Goal: Task Accomplishment & Management: Use online tool/utility

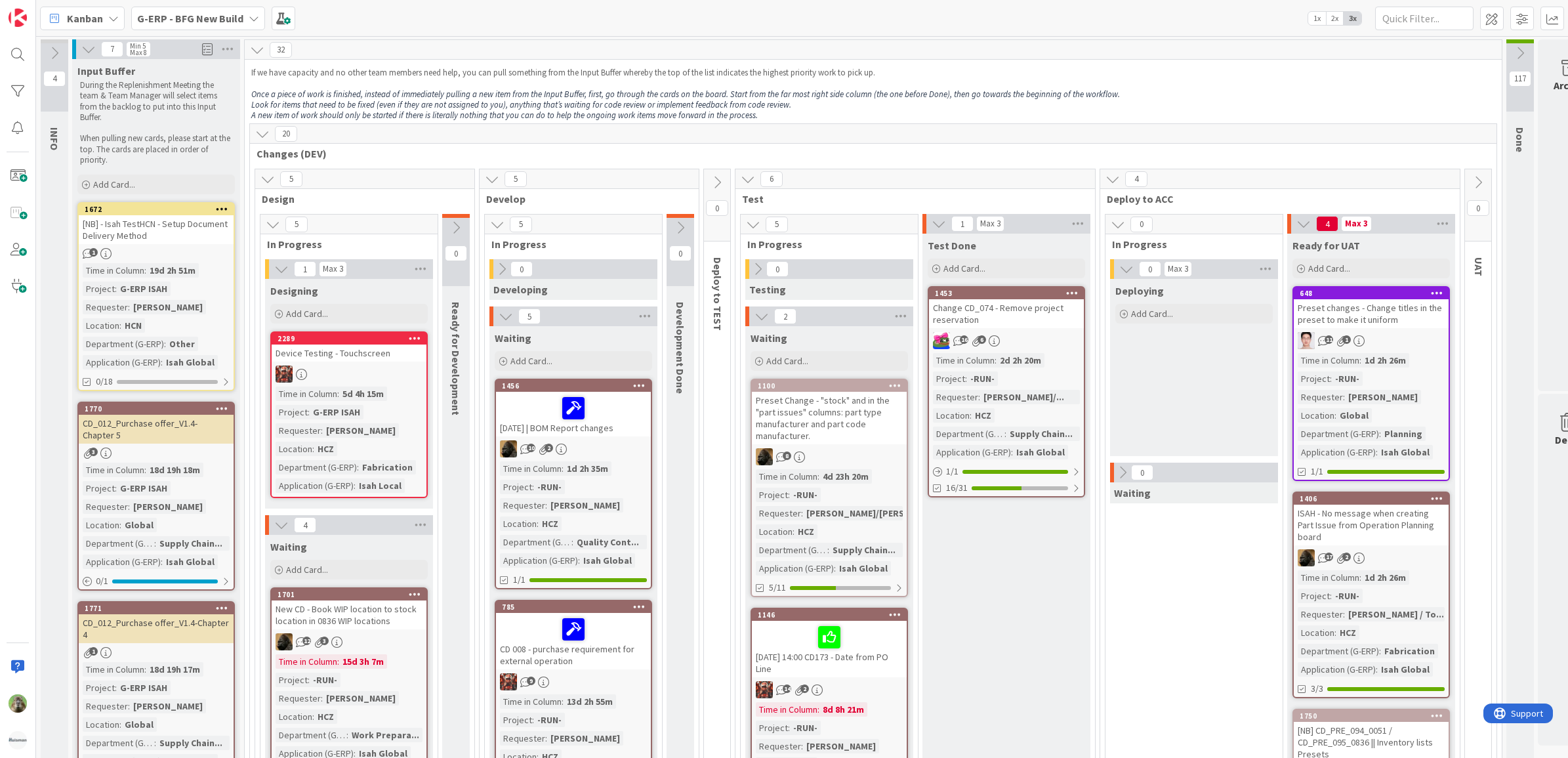
click at [190, 25] on span "G-ERP - BFG New Build" at bounding box center [190, 18] width 106 height 16
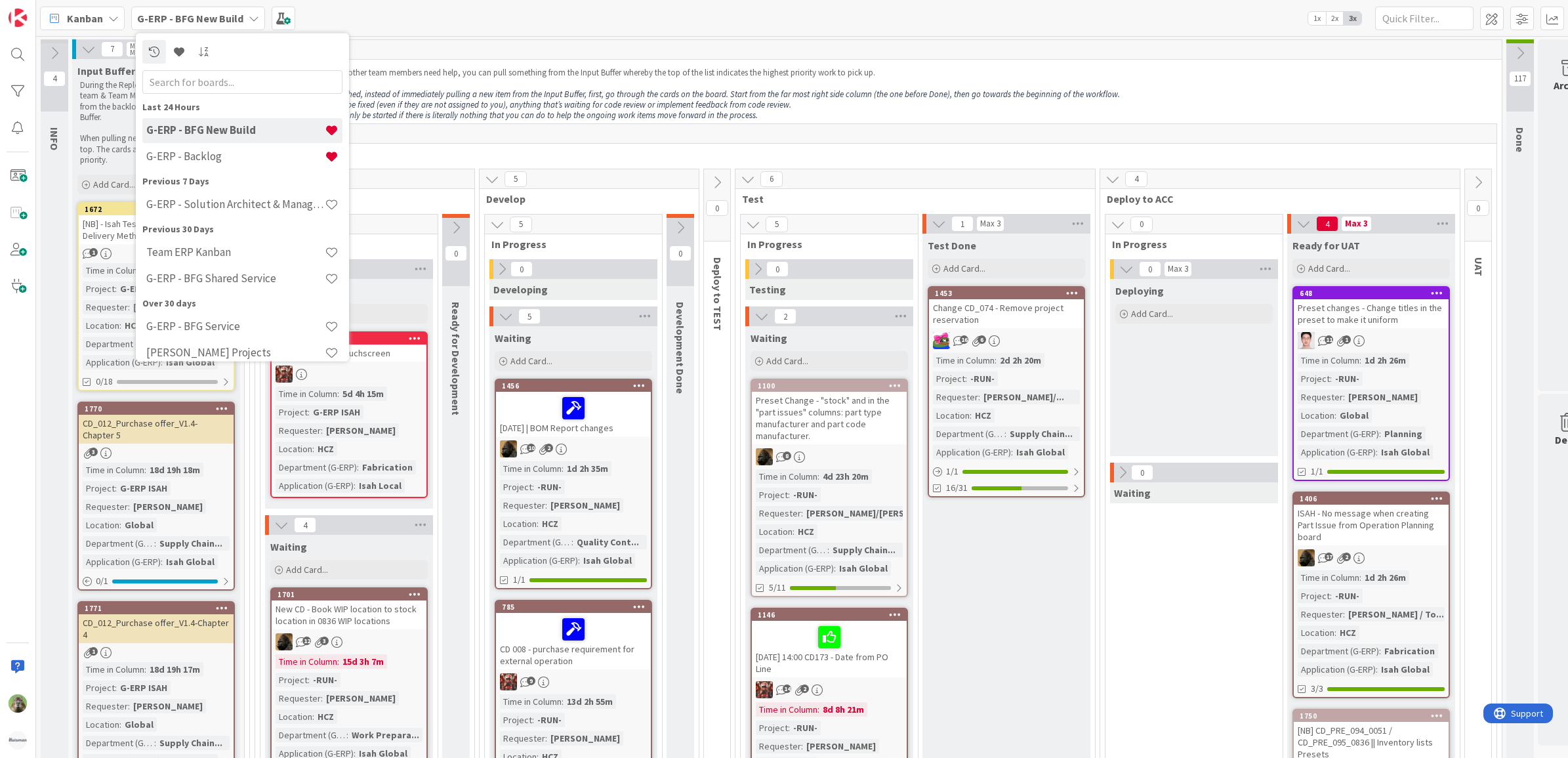
click at [200, 142] on div "G-ERP - BFG New Build" at bounding box center [243, 129] width 200 height 25
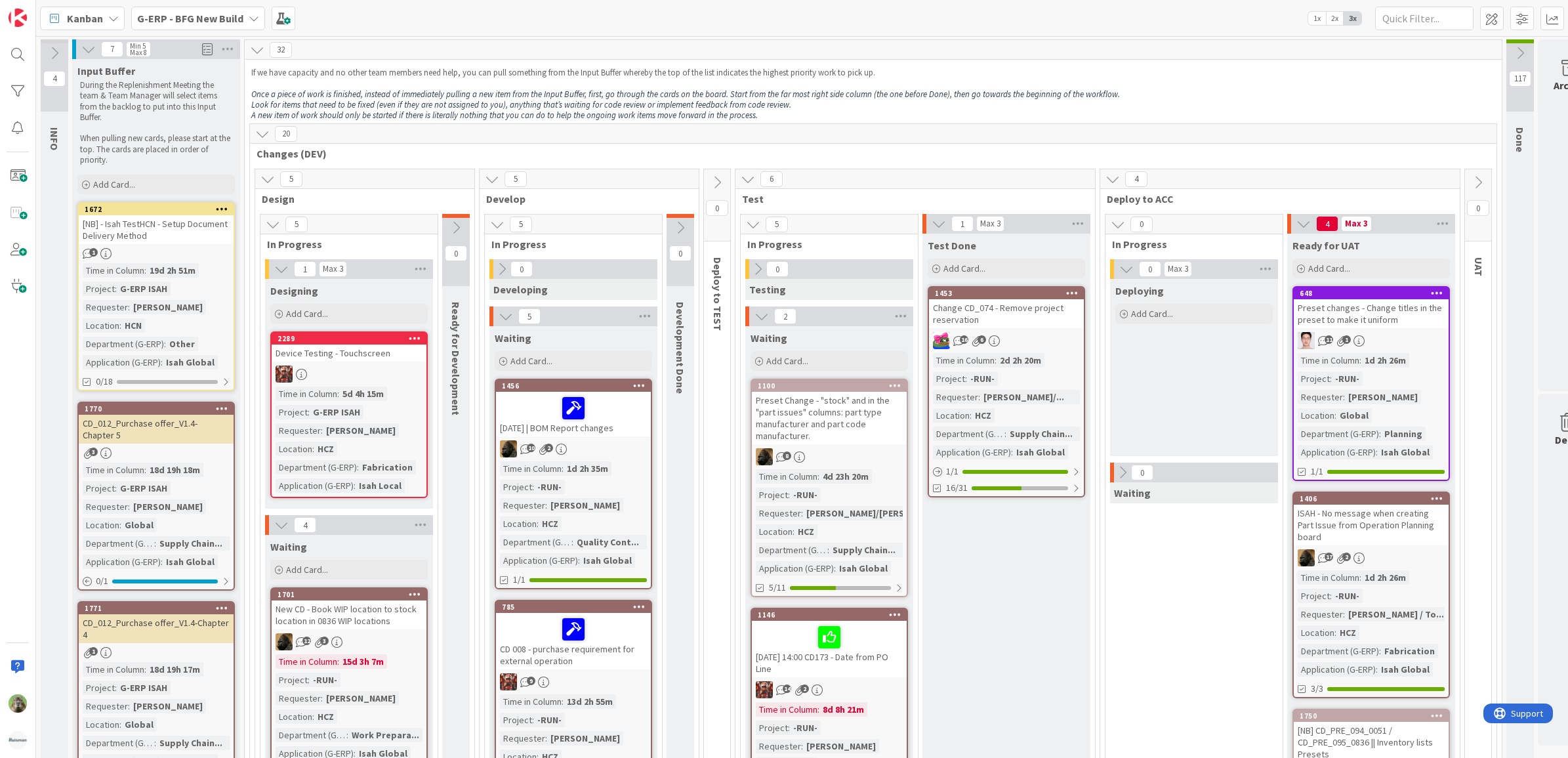
click at [210, 25] on span "G-ERP - BFG New Build" at bounding box center [190, 18] width 106 height 16
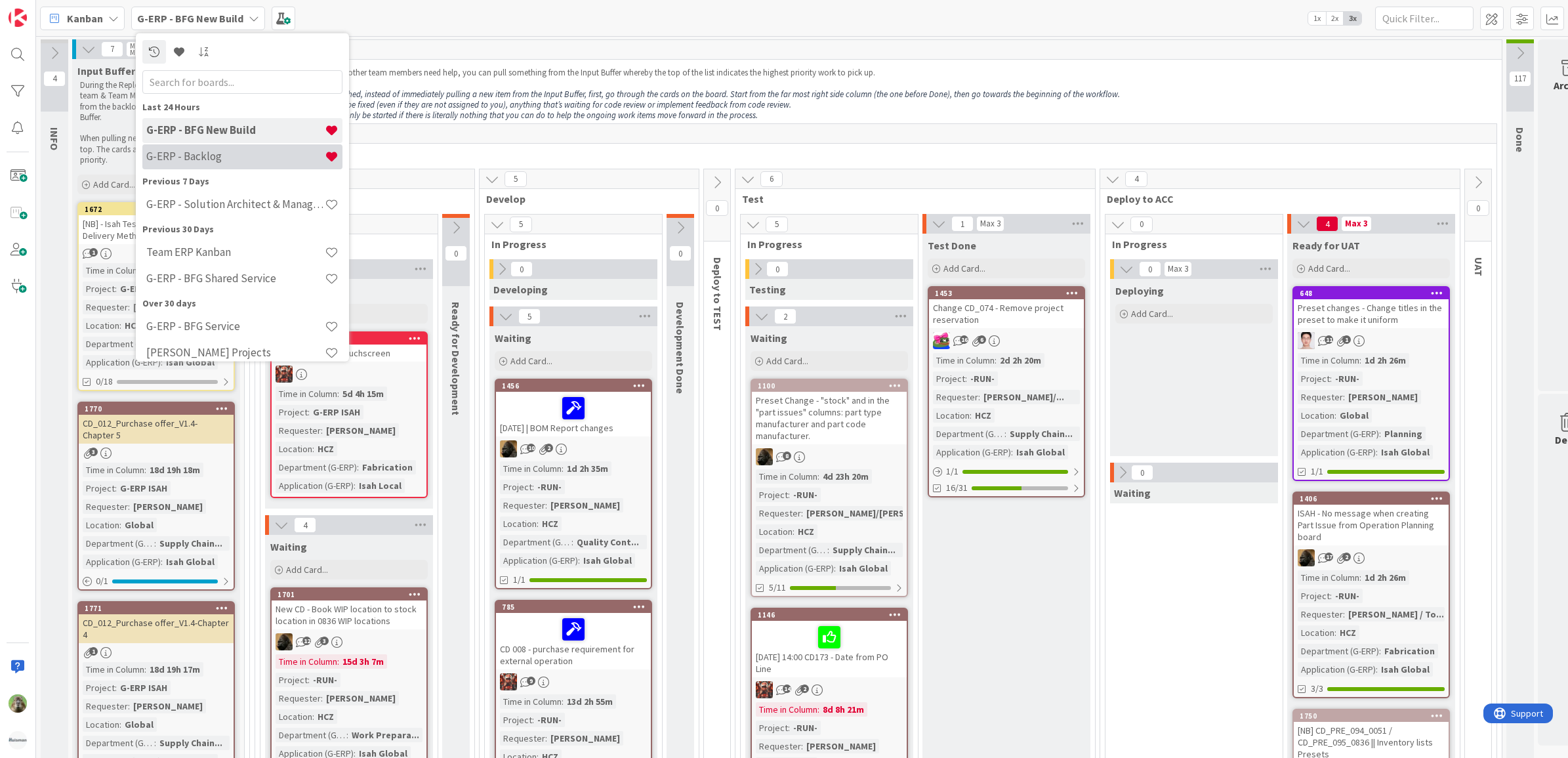
click at [231, 162] on h4 "G-ERP - Backlog" at bounding box center [235, 156] width 178 height 13
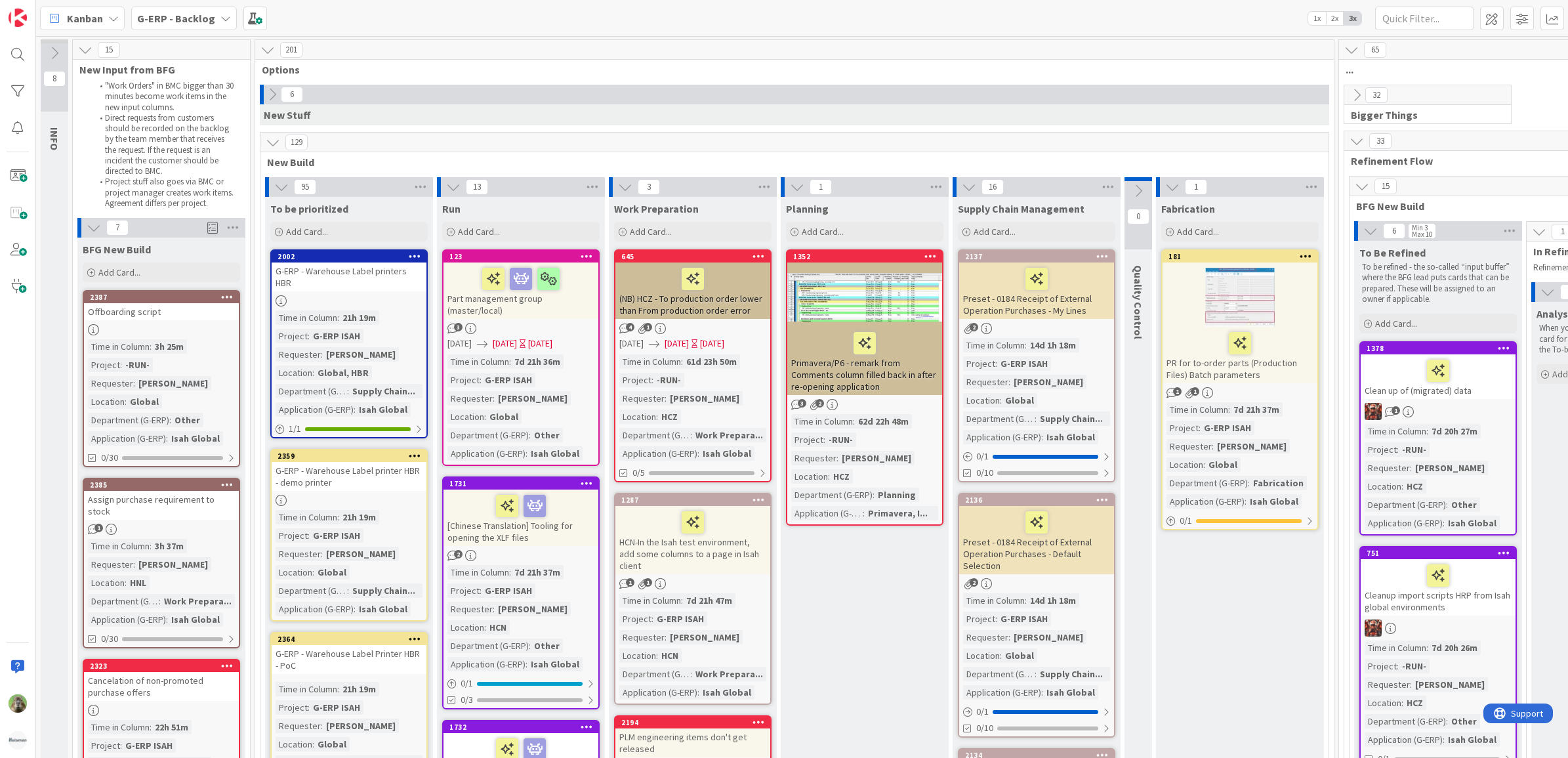
click at [202, 311] on div "Offboarding script" at bounding box center [161, 311] width 155 height 17
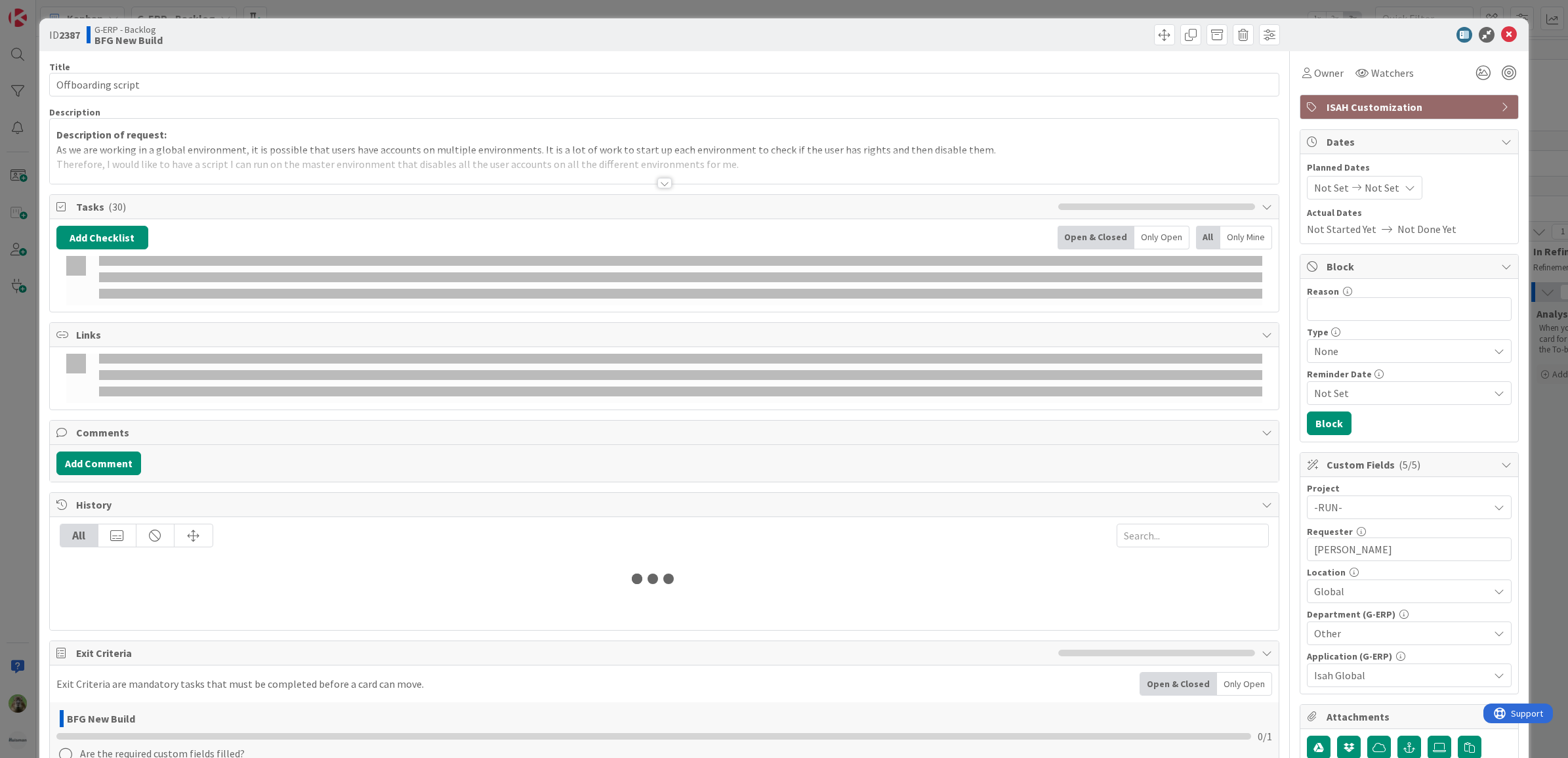
click at [26, 433] on div "ID 2387 G-ERP - Backlog BFG New Build Title 18 / 128 Offboarding script Descrip…" at bounding box center [784, 379] width 1568 height 758
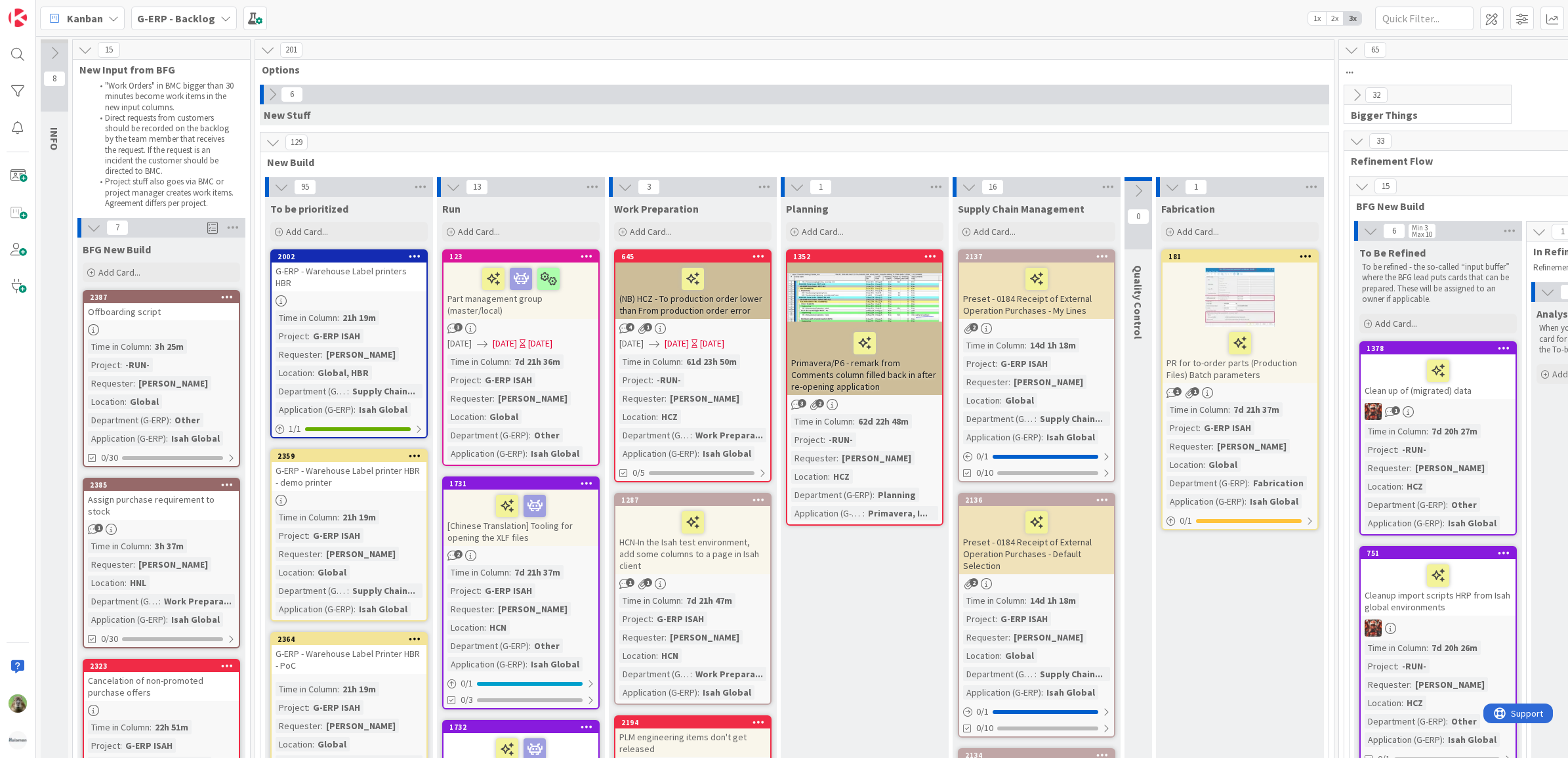
click at [1499, 33] on div "Kanban G-ERP - Backlog 1x 2x 3x" at bounding box center [801, 18] width 1531 height 36
click at [273, 93] on icon at bounding box center [272, 94] width 14 height 14
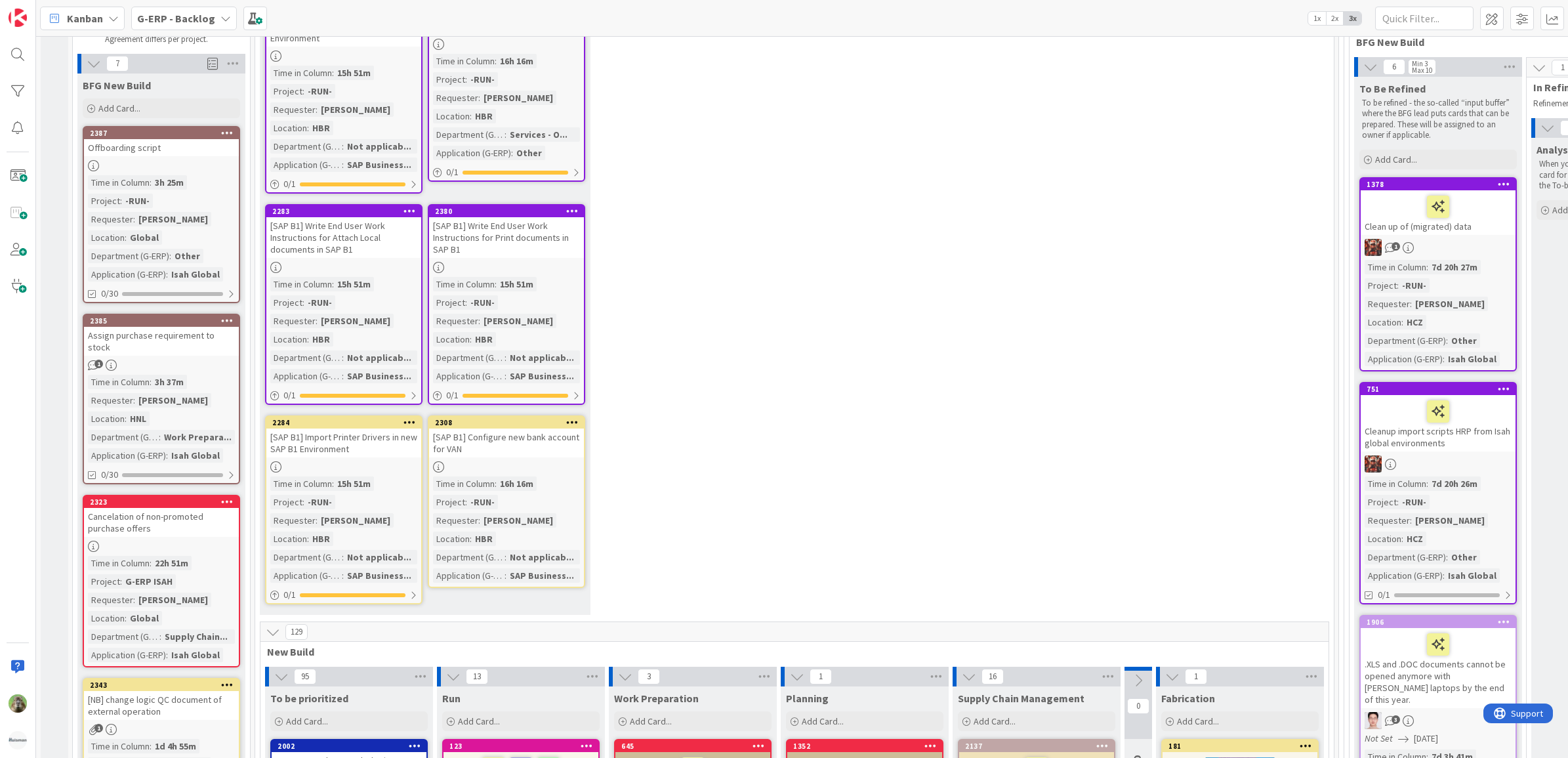
scroll to position [246, 0]
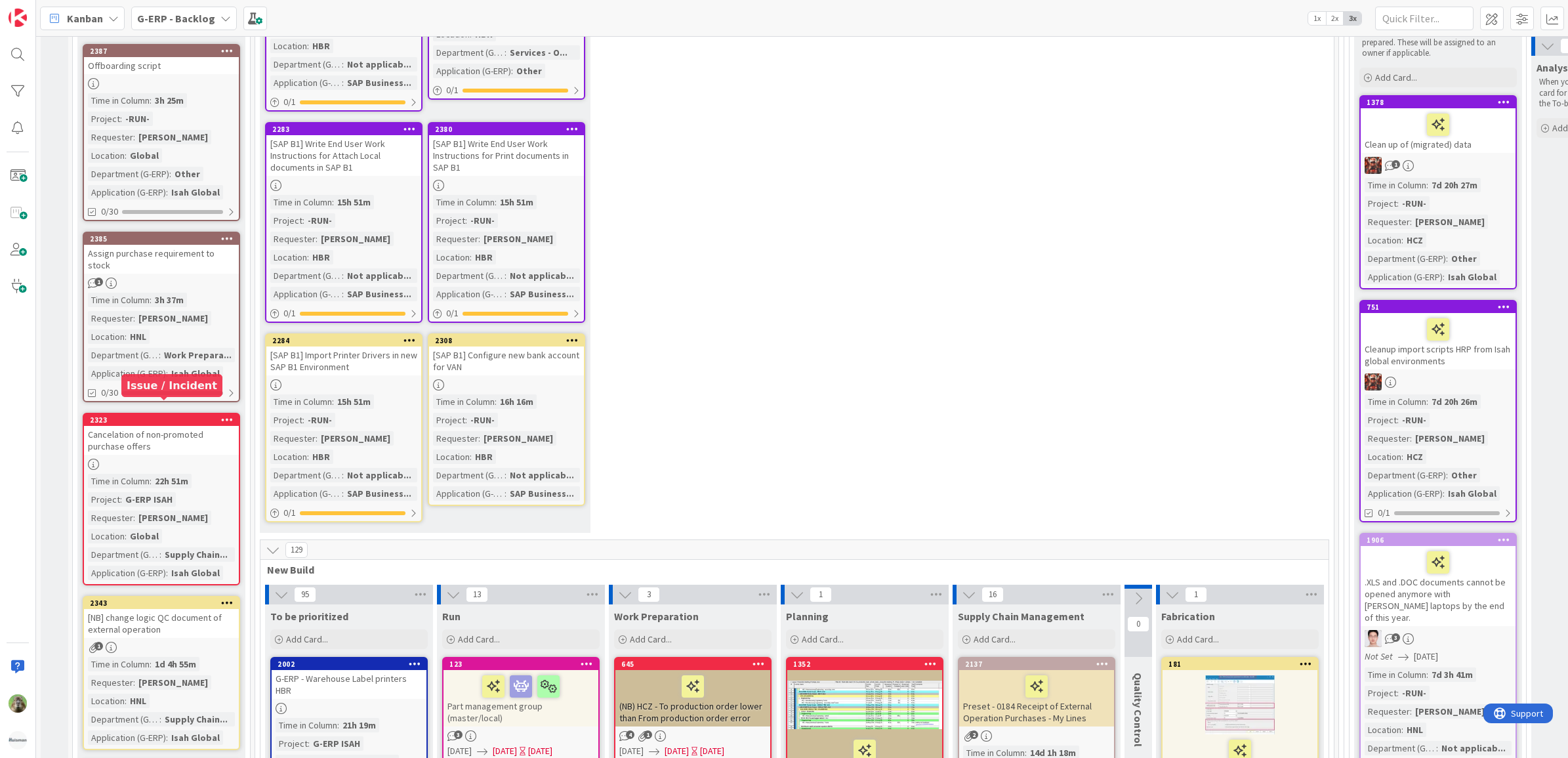
click at [185, 426] on div "Cancelation of non-promoted purchase offers" at bounding box center [161, 440] width 155 height 29
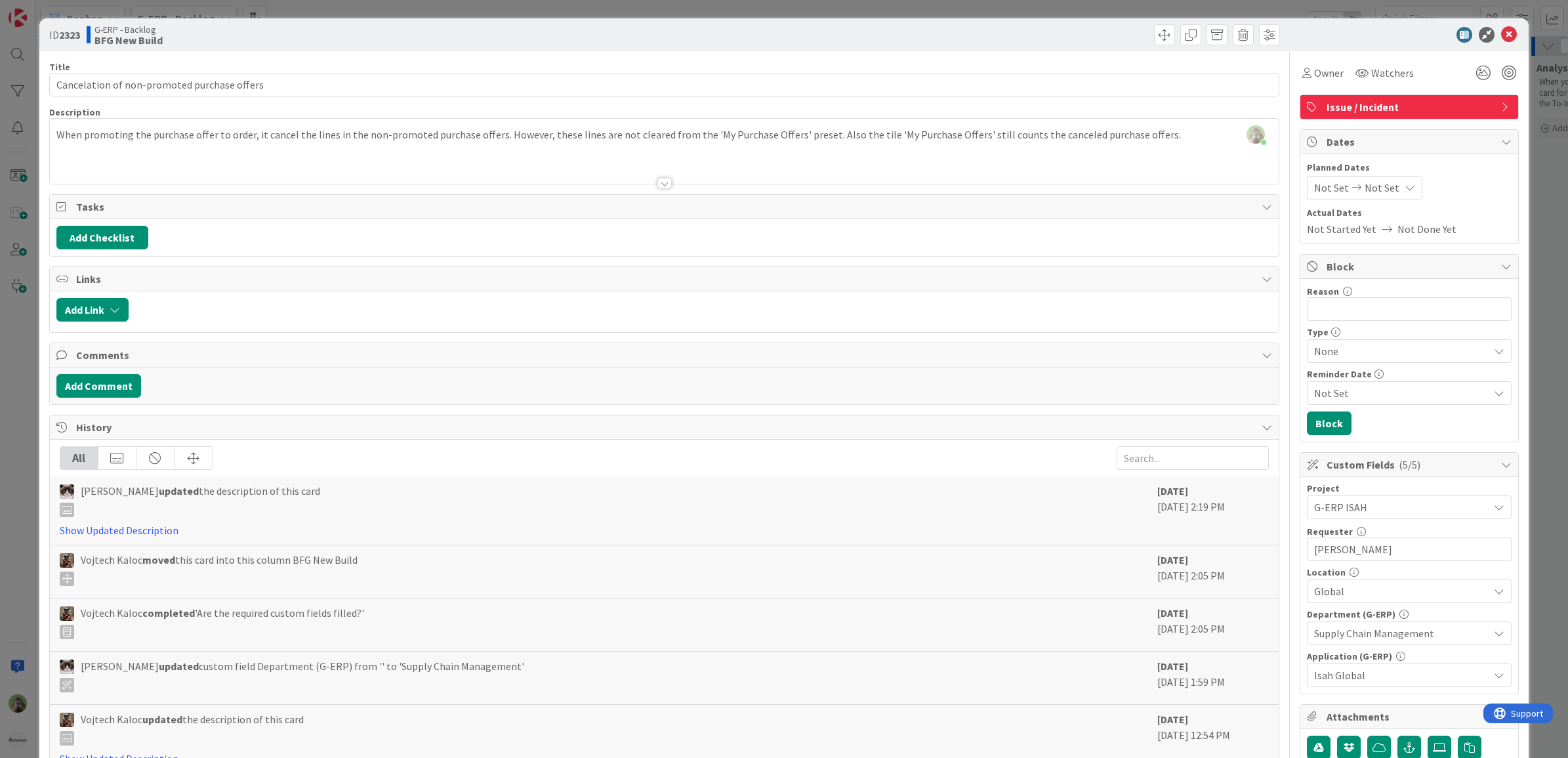
click at [13, 481] on div "ID 2323 G-ERP - Backlog BFG New Build Title 44 / 128 Cancelation of non-promote…" at bounding box center [784, 379] width 1568 height 758
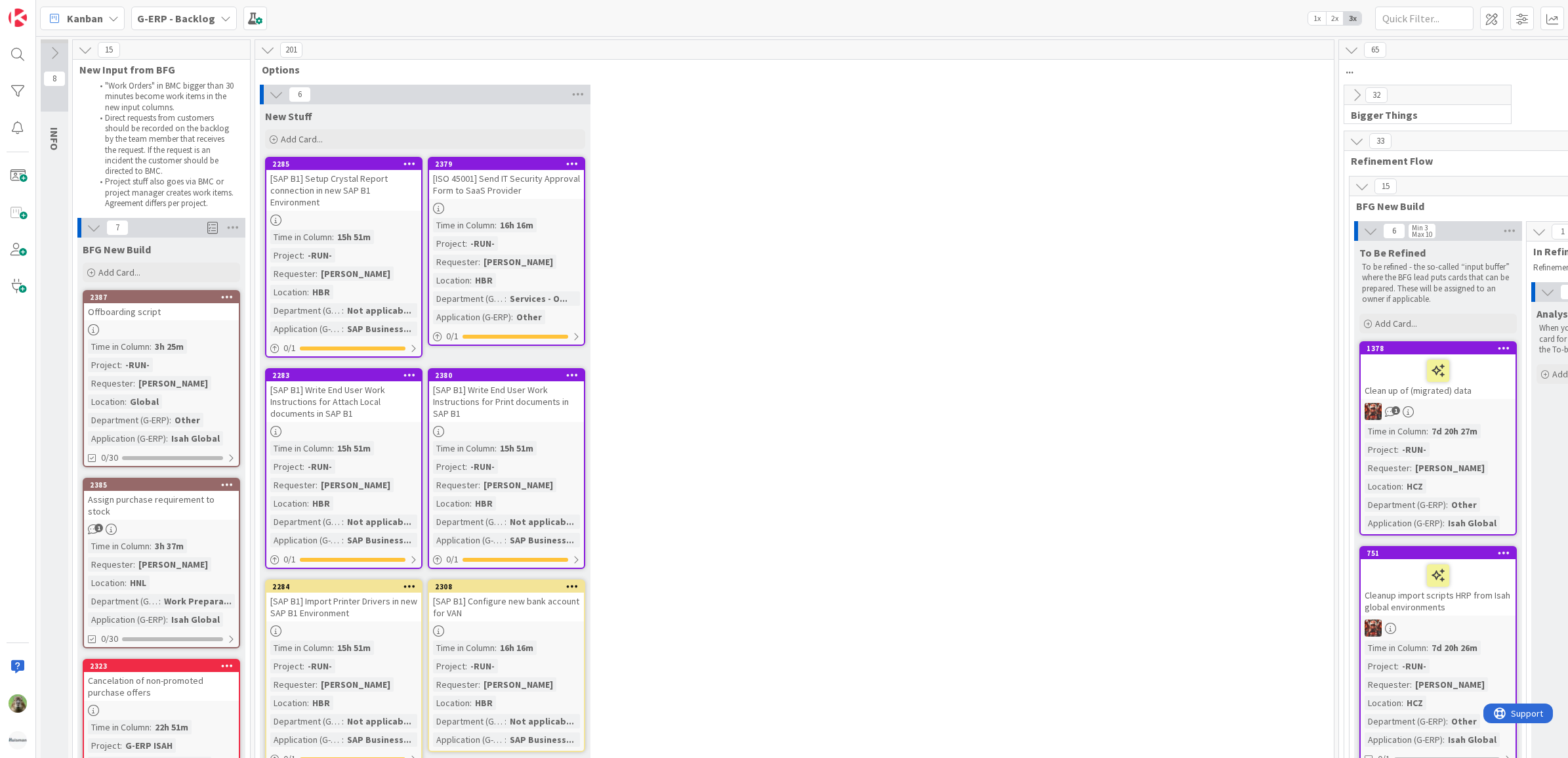
click at [197, 523] on div "2385 Assign purchase requirement to stock 1 Time in Column : 3h 37m Requester :…" at bounding box center [161, 563] width 158 height 170
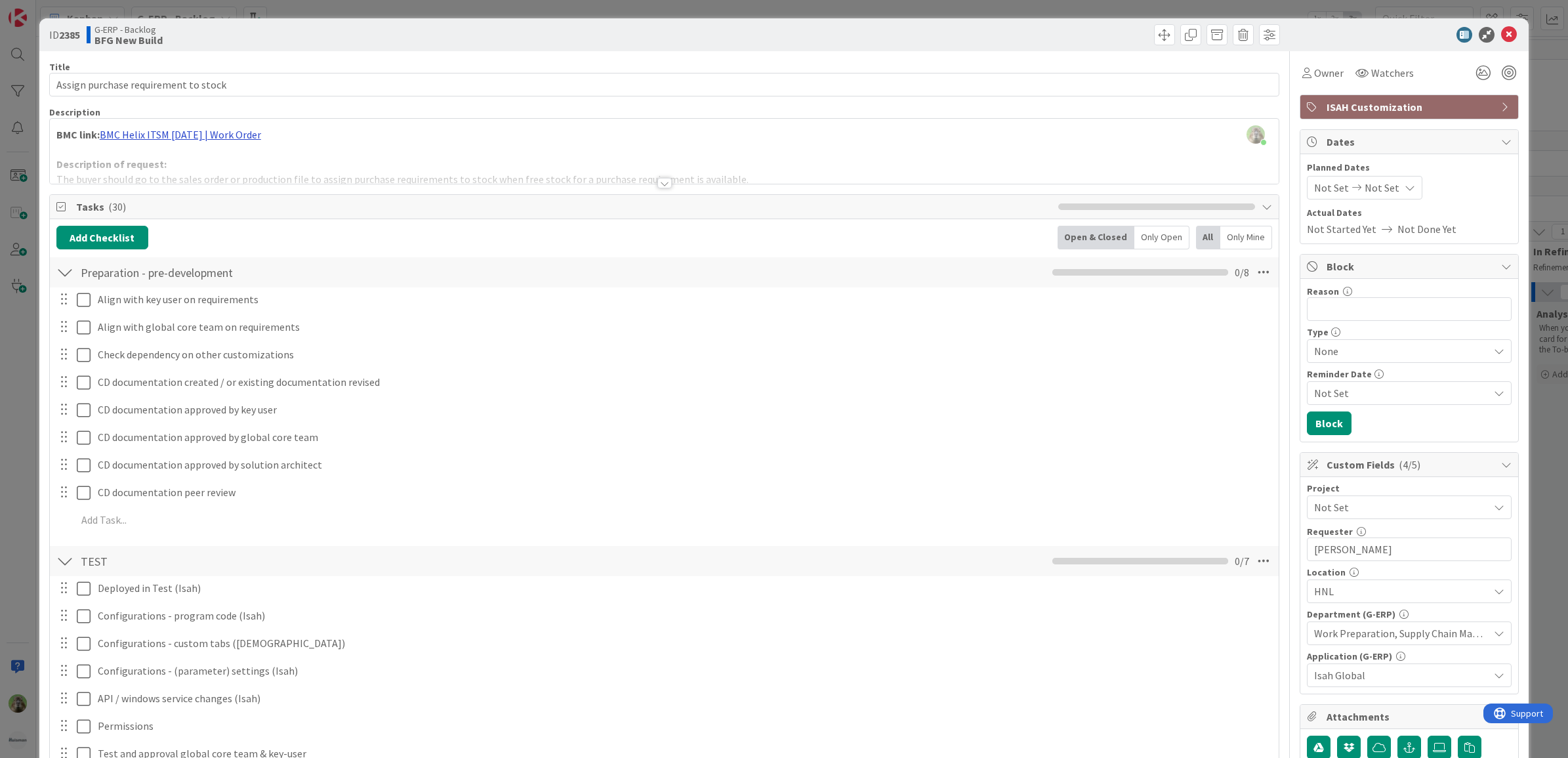
click at [149, 134] on div "Timothy Tjia just joined BMC link: BMC Helix ITSM 25.3.01 | Work Order Descript…" at bounding box center [665, 151] width 1229 height 65
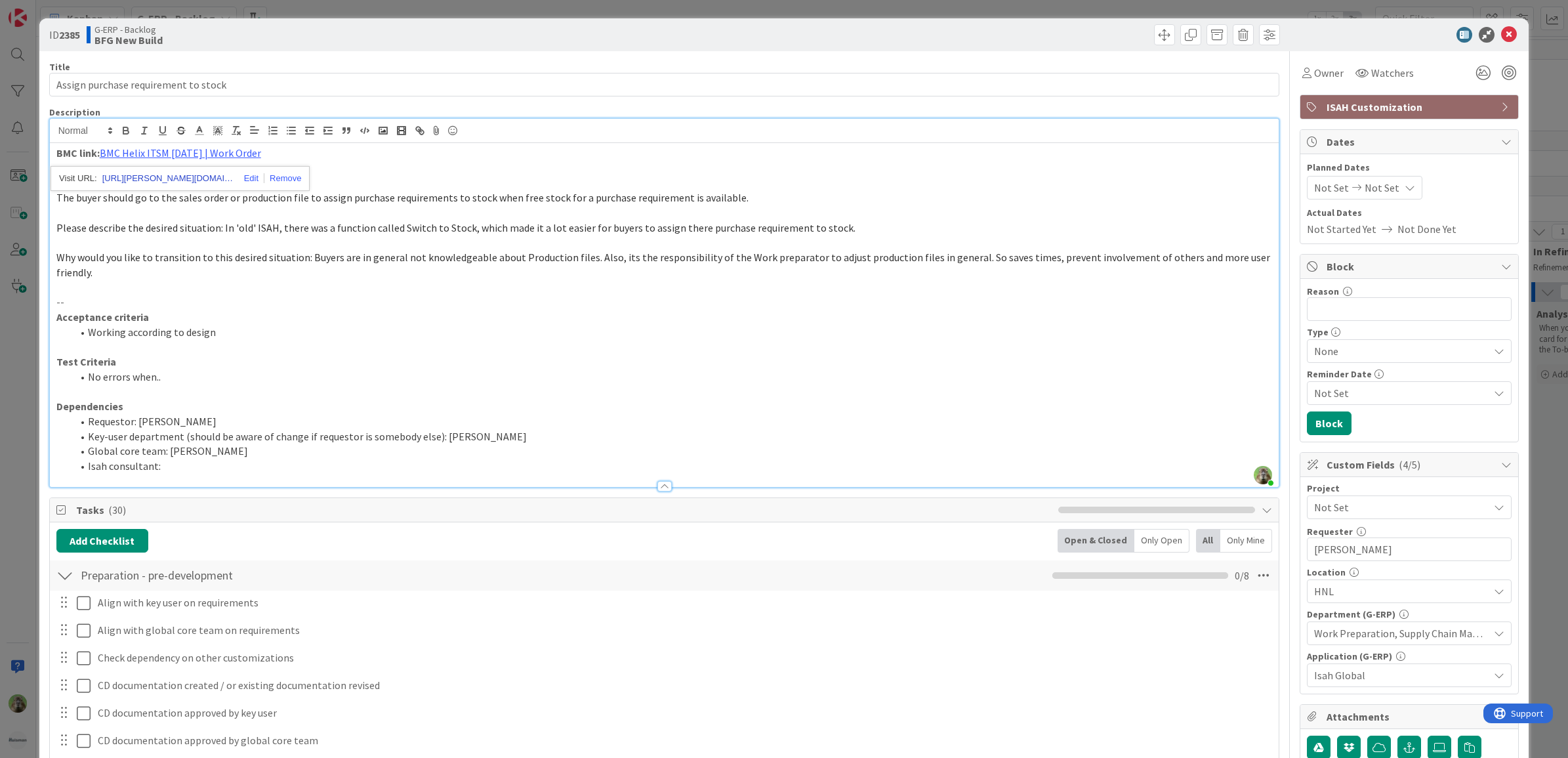
click at [155, 178] on link "https://huisman-smartit.onbmc.com/smartit/app/#/workorder/AGGJEU87BW384ATECMBTT…" at bounding box center [168, 178] width 131 height 17
click at [30, 366] on div "ID 2385 G-ERP - Backlog BFG New Build Title 36 / 128 Assign purchase requiremen…" at bounding box center [784, 379] width 1568 height 758
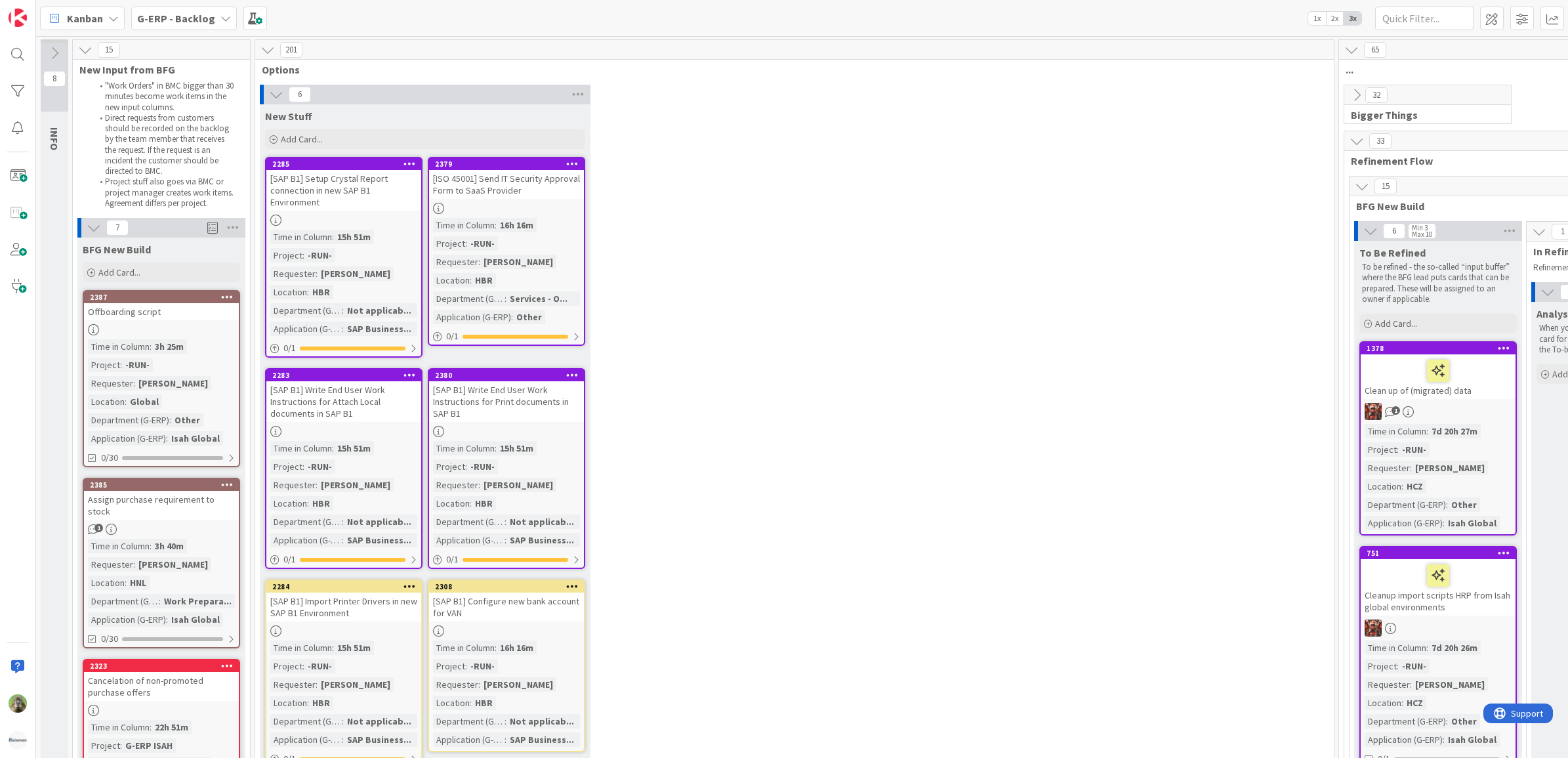
click at [140, 332] on div at bounding box center [161, 329] width 155 height 11
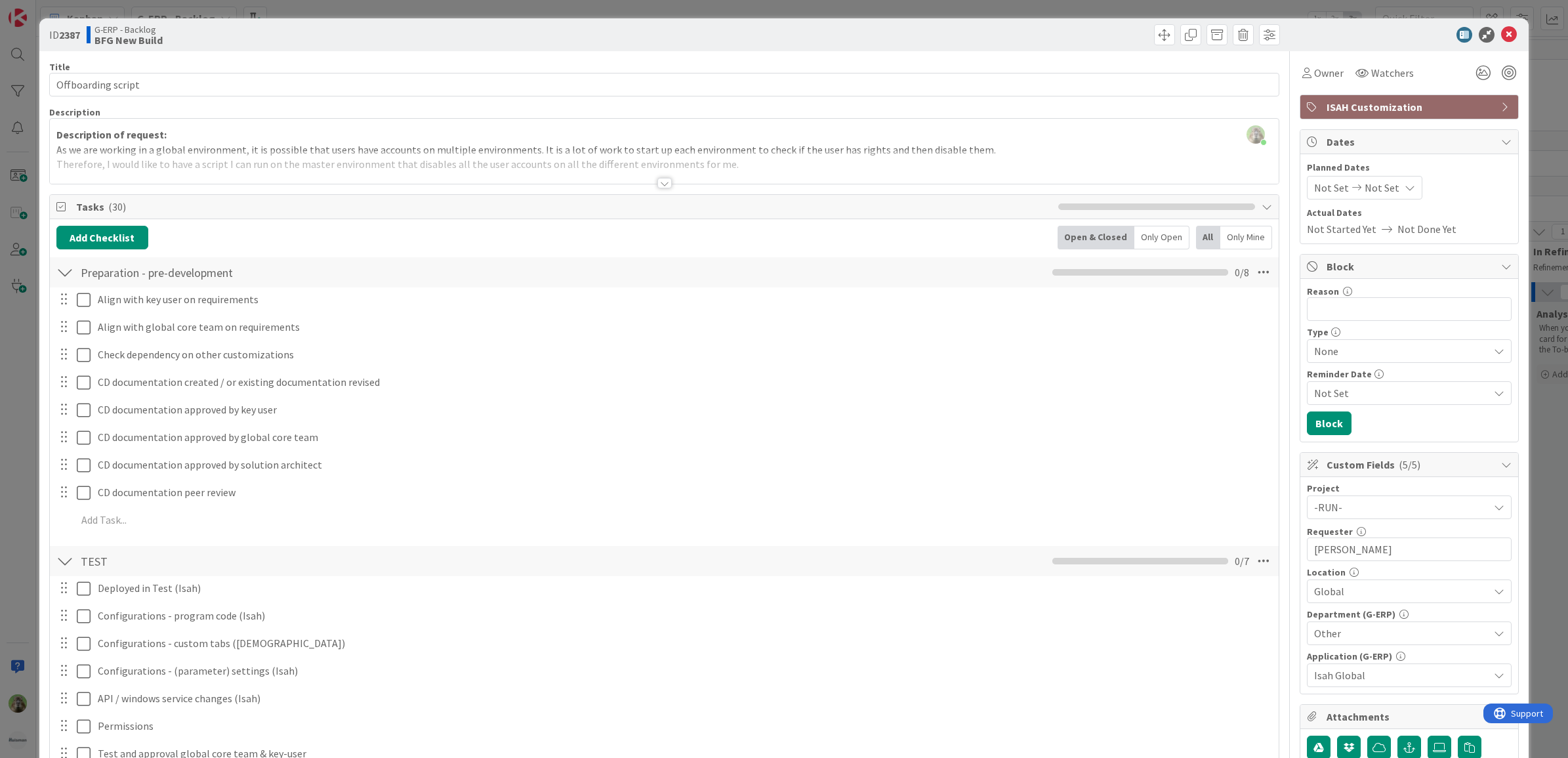
click at [413, 168] on div at bounding box center [665, 167] width 1229 height 34
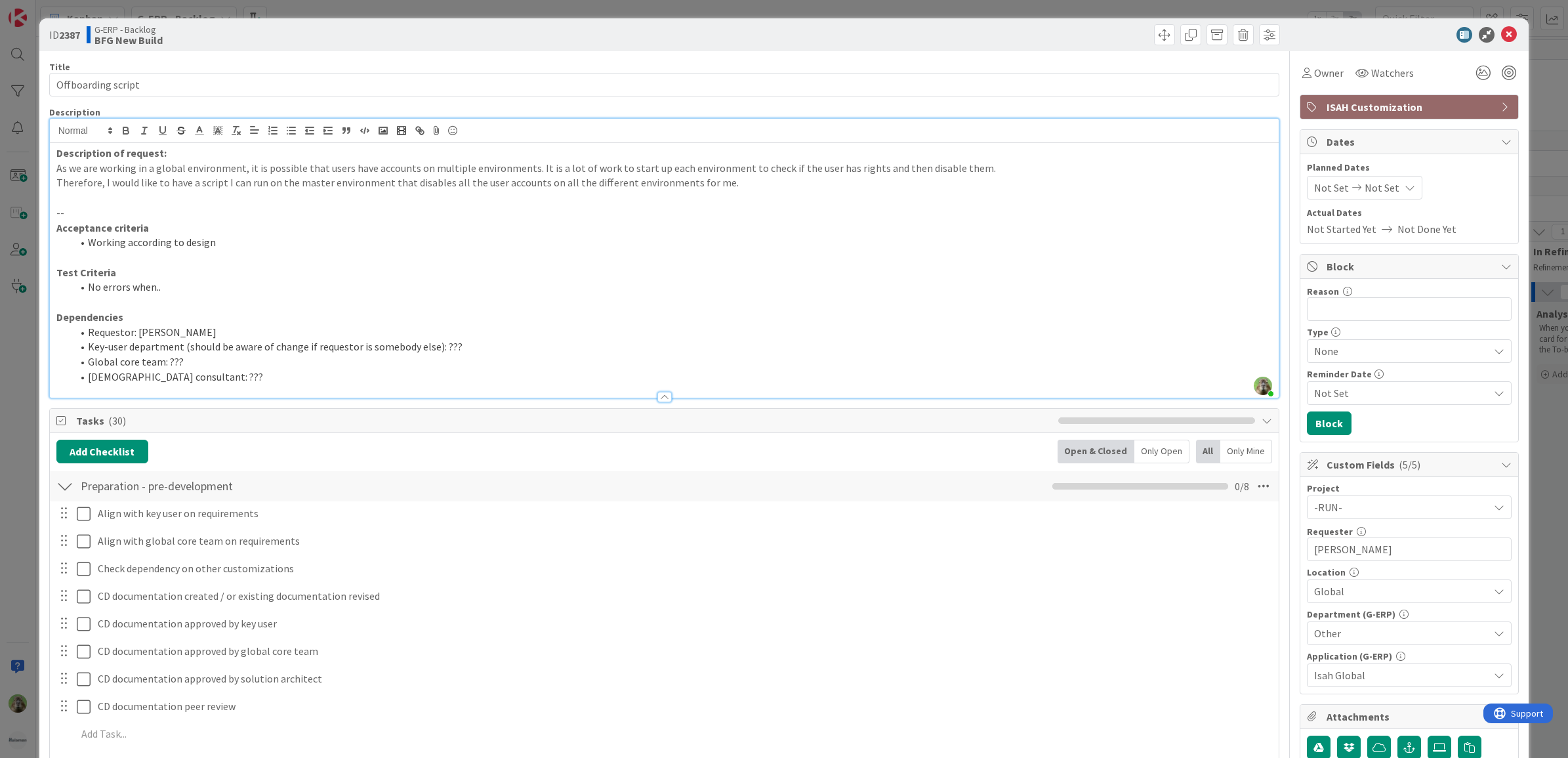
click at [20, 443] on div "ID 2387 G-ERP - Backlog BFG New Build Title 18 / 128 Offboarding script Descrip…" at bounding box center [784, 379] width 1568 height 758
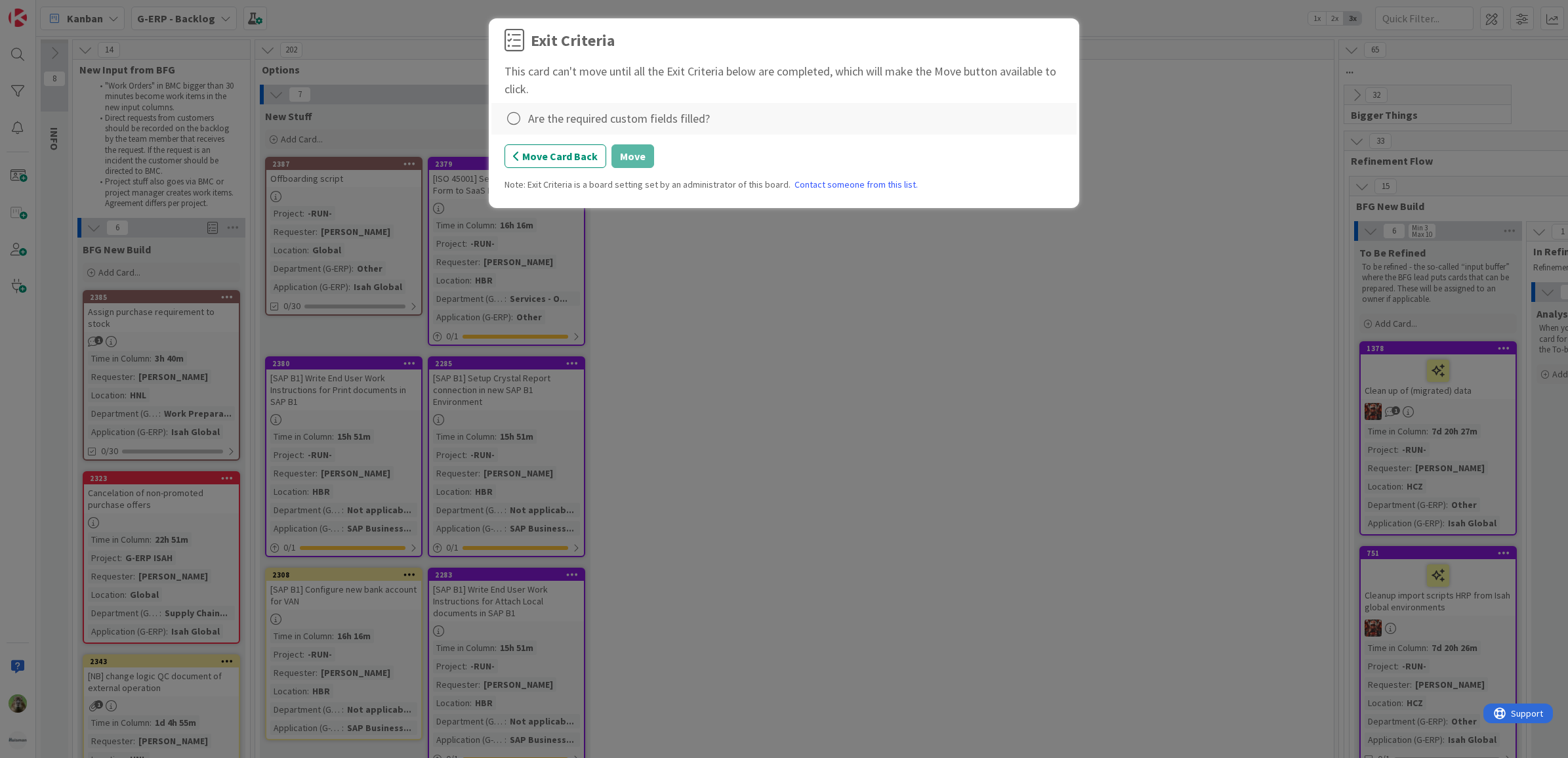
click at [518, 128] on div at bounding box center [514, 119] width 19 height 19
click at [538, 140] on link "Complete" at bounding box center [587, 146] width 164 height 19
click at [617, 155] on button "Move" at bounding box center [632, 156] width 43 height 24
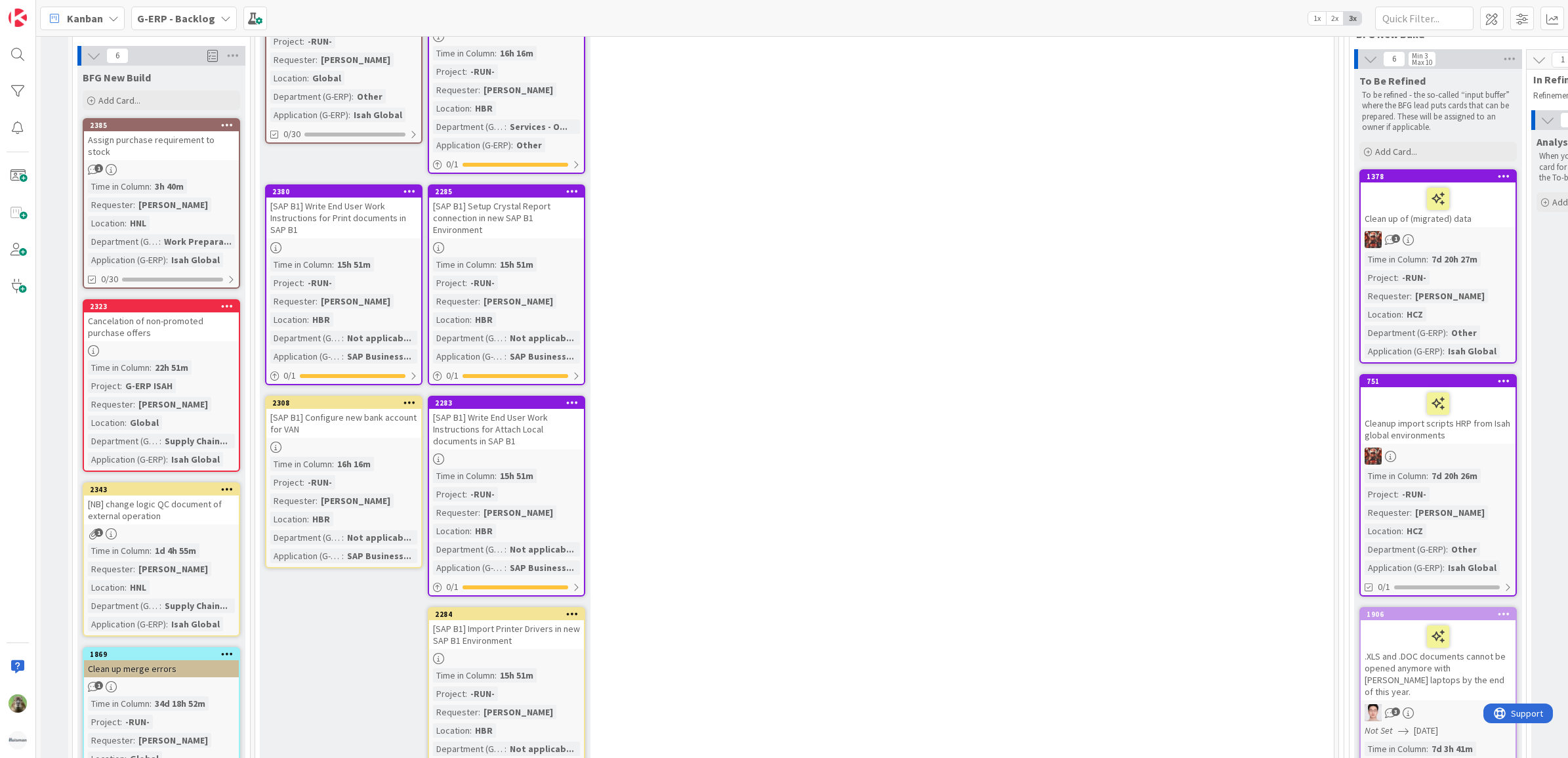
scroll to position [246, 0]
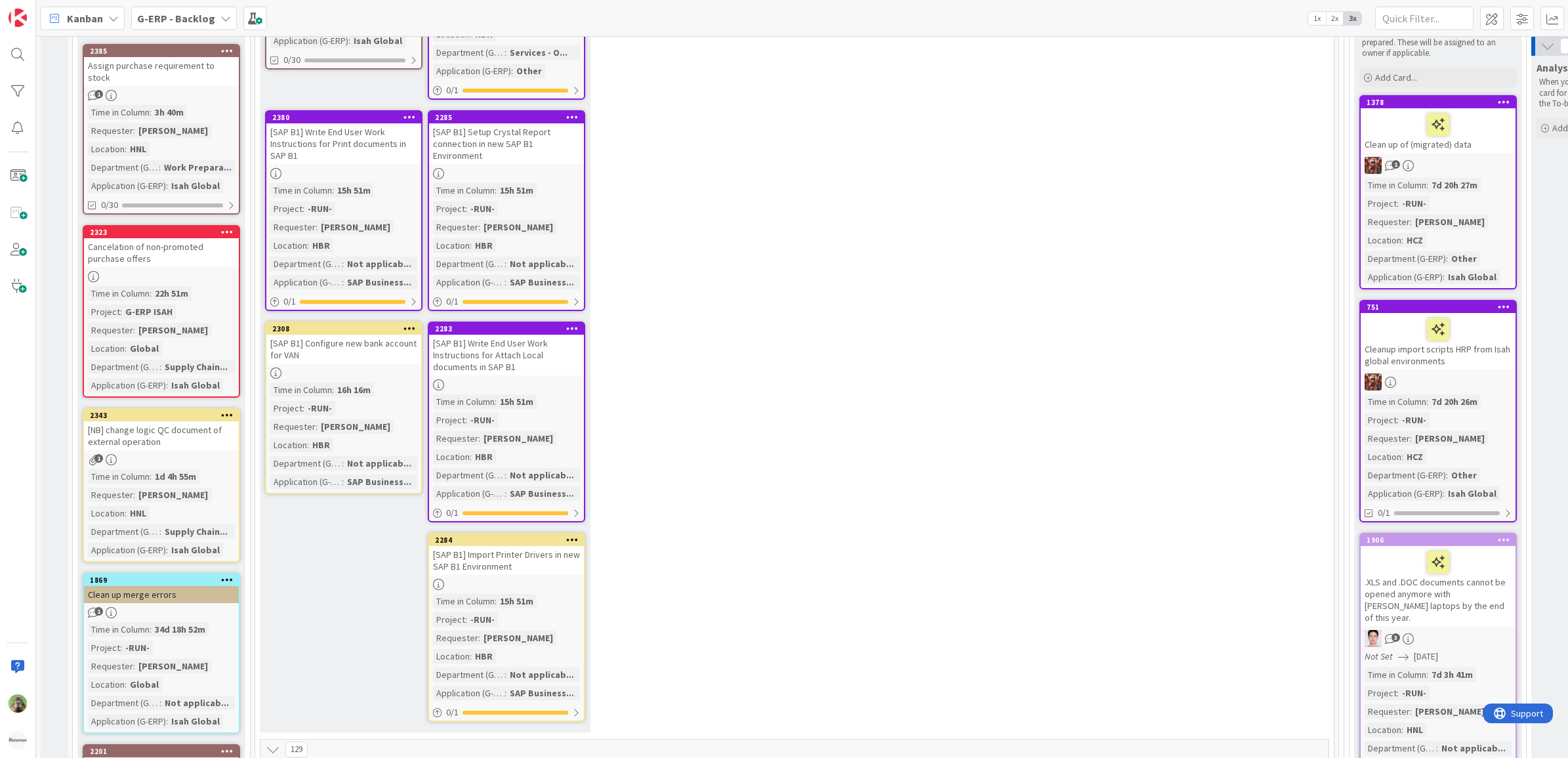
click at [175, 421] on div "[NB] change logic QC document of external operation" at bounding box center [161, 435] width 155 height 29
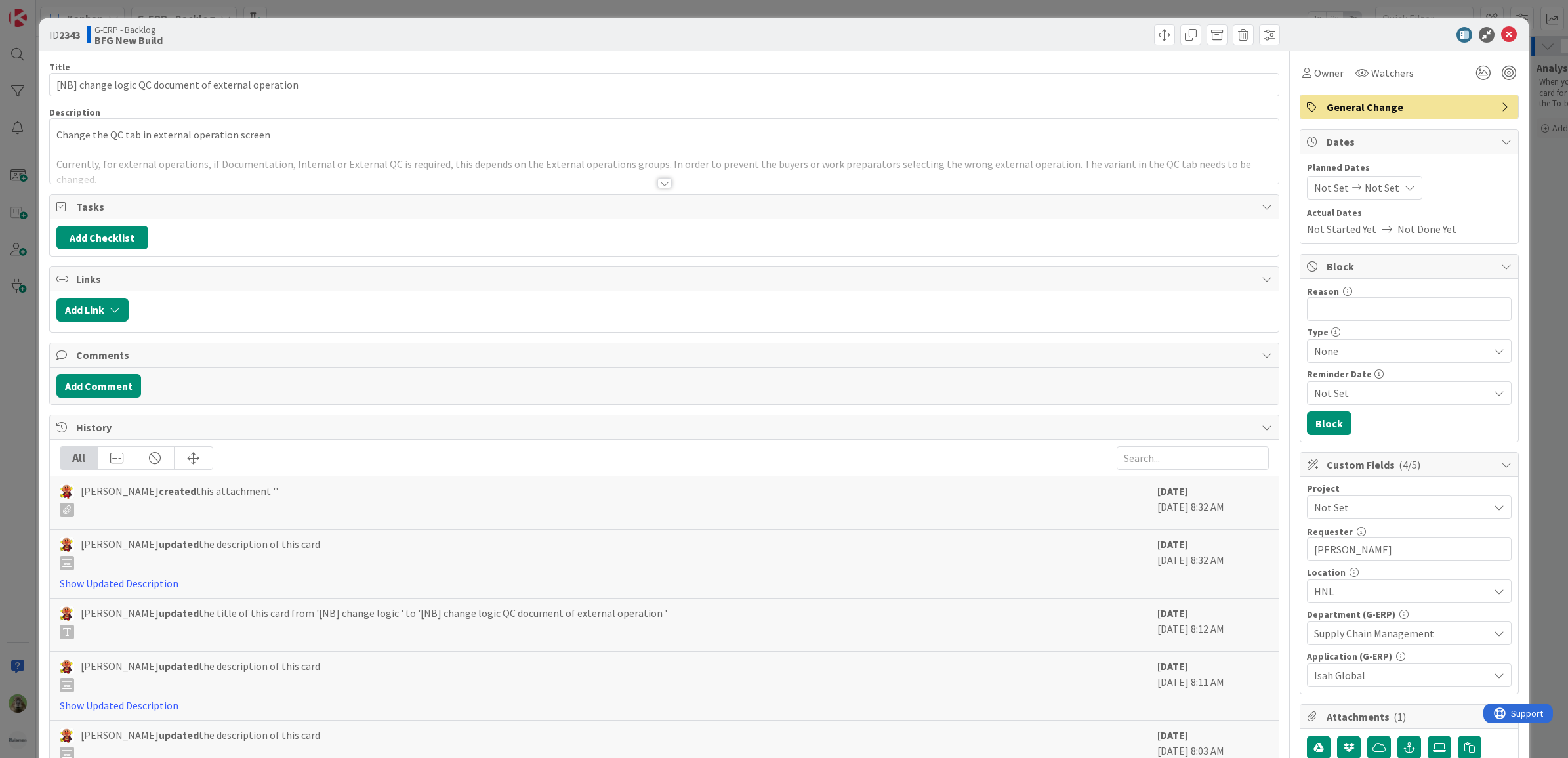
click at [382, 173] on div at bounding box center [665, 167] width 1229 height 34
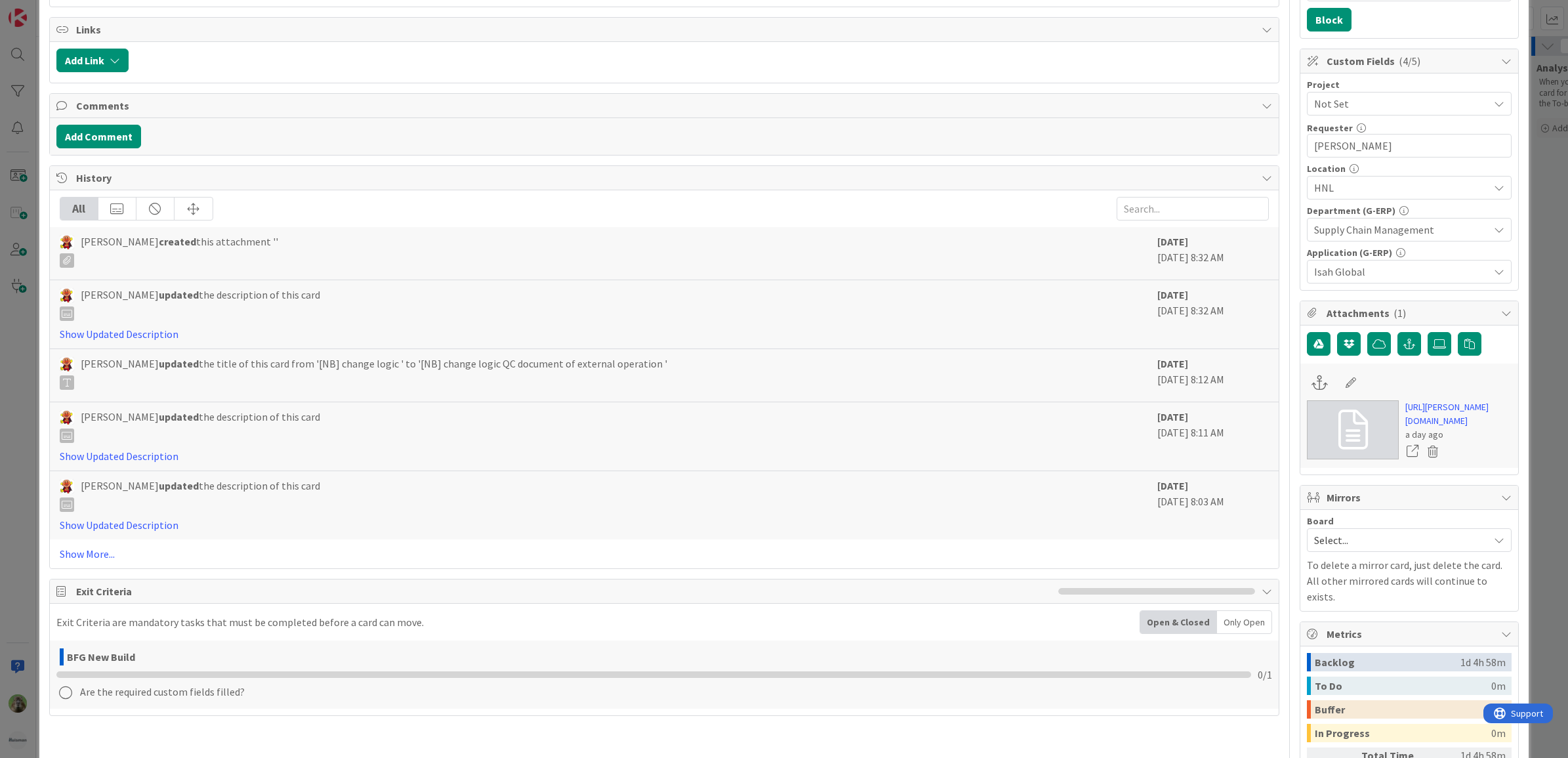
scroll to position [410, 0]
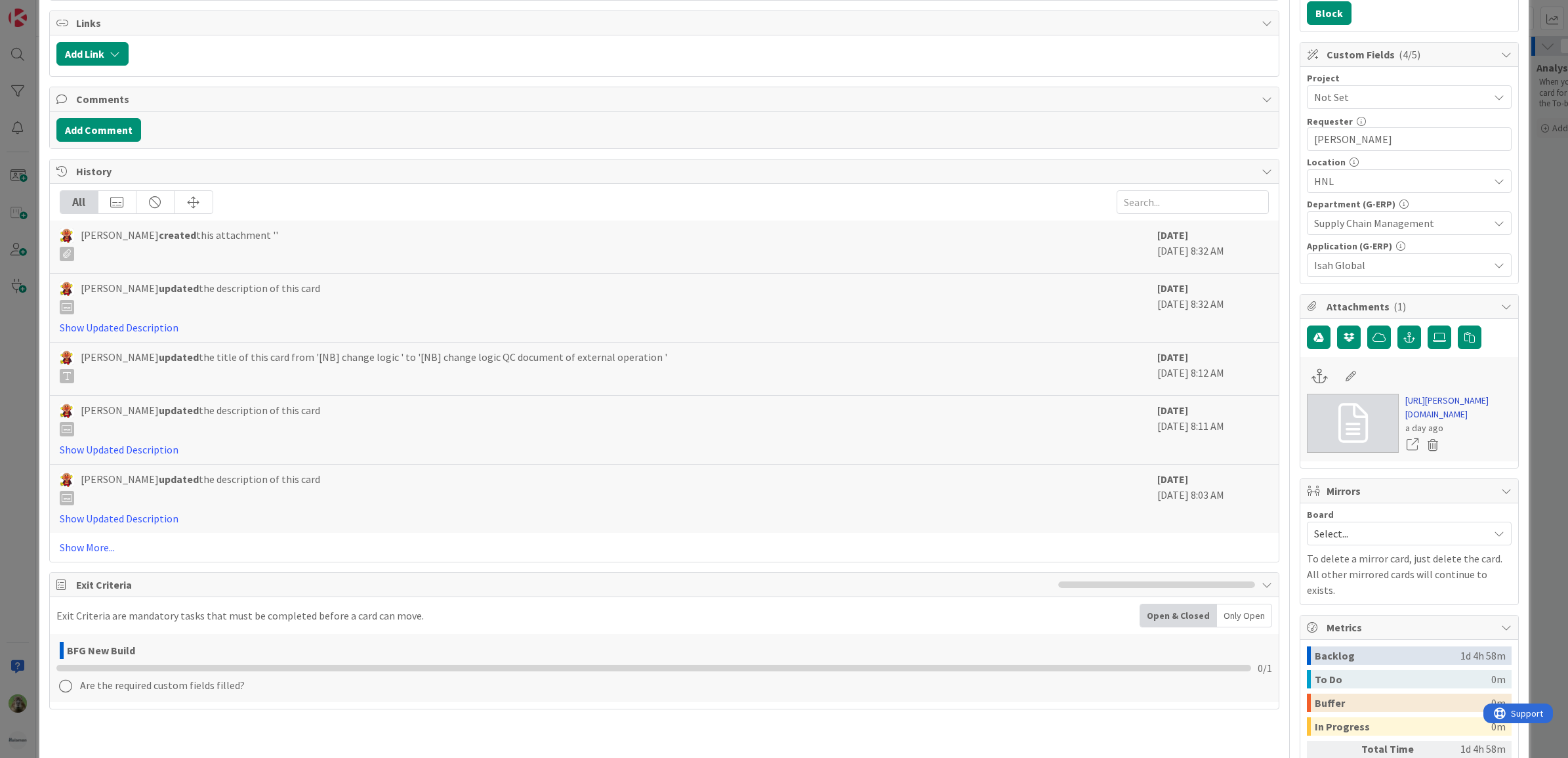
click at [1475, 421] on link "https://huisman-smartit.onbmc.com/smartit/app/#/workorder/AGGE78O8I4A50ATDVH9XT…" at bounding box center [1458, 407] width 106 height 28
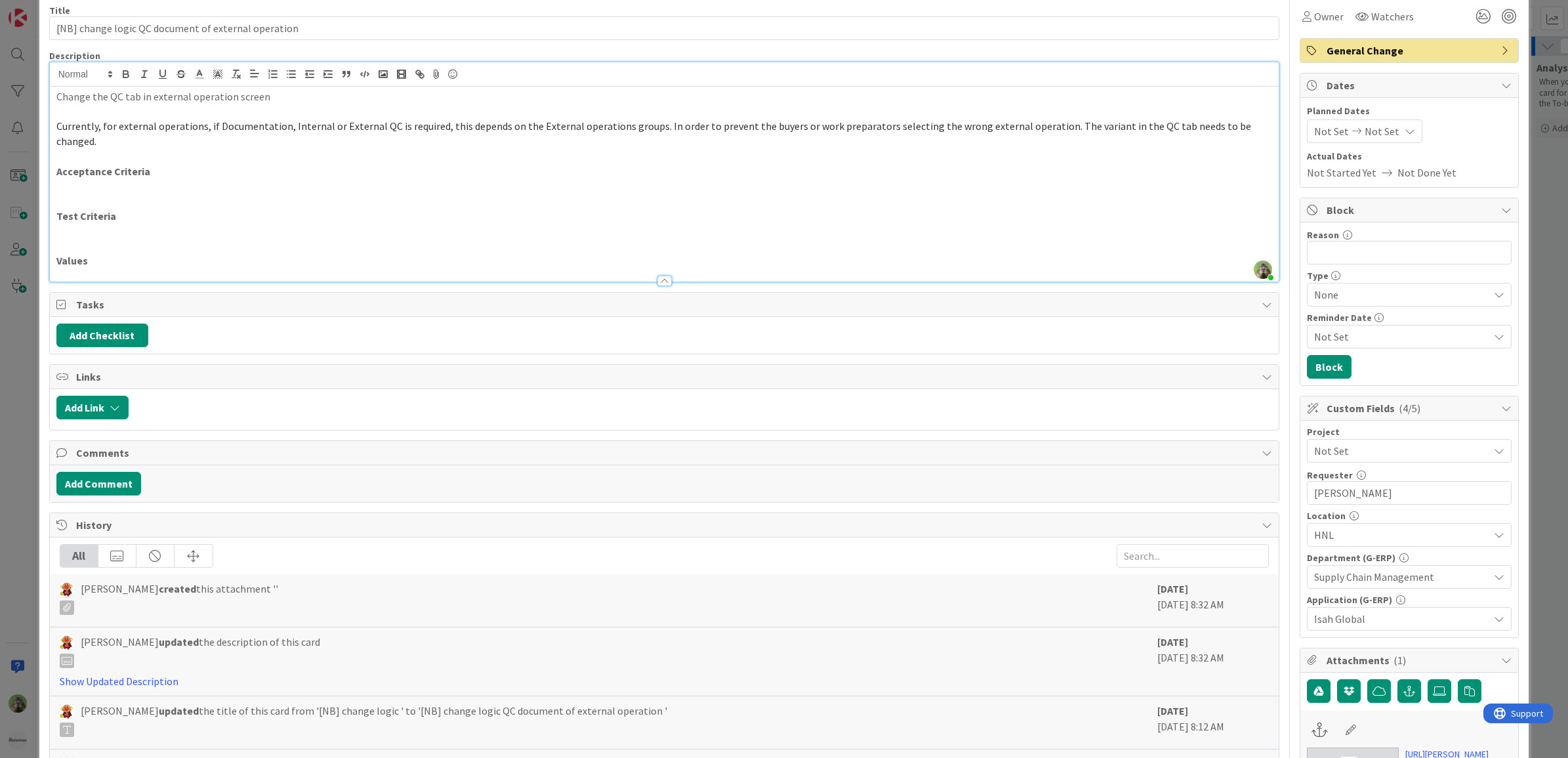
scroll to position [164, 0]
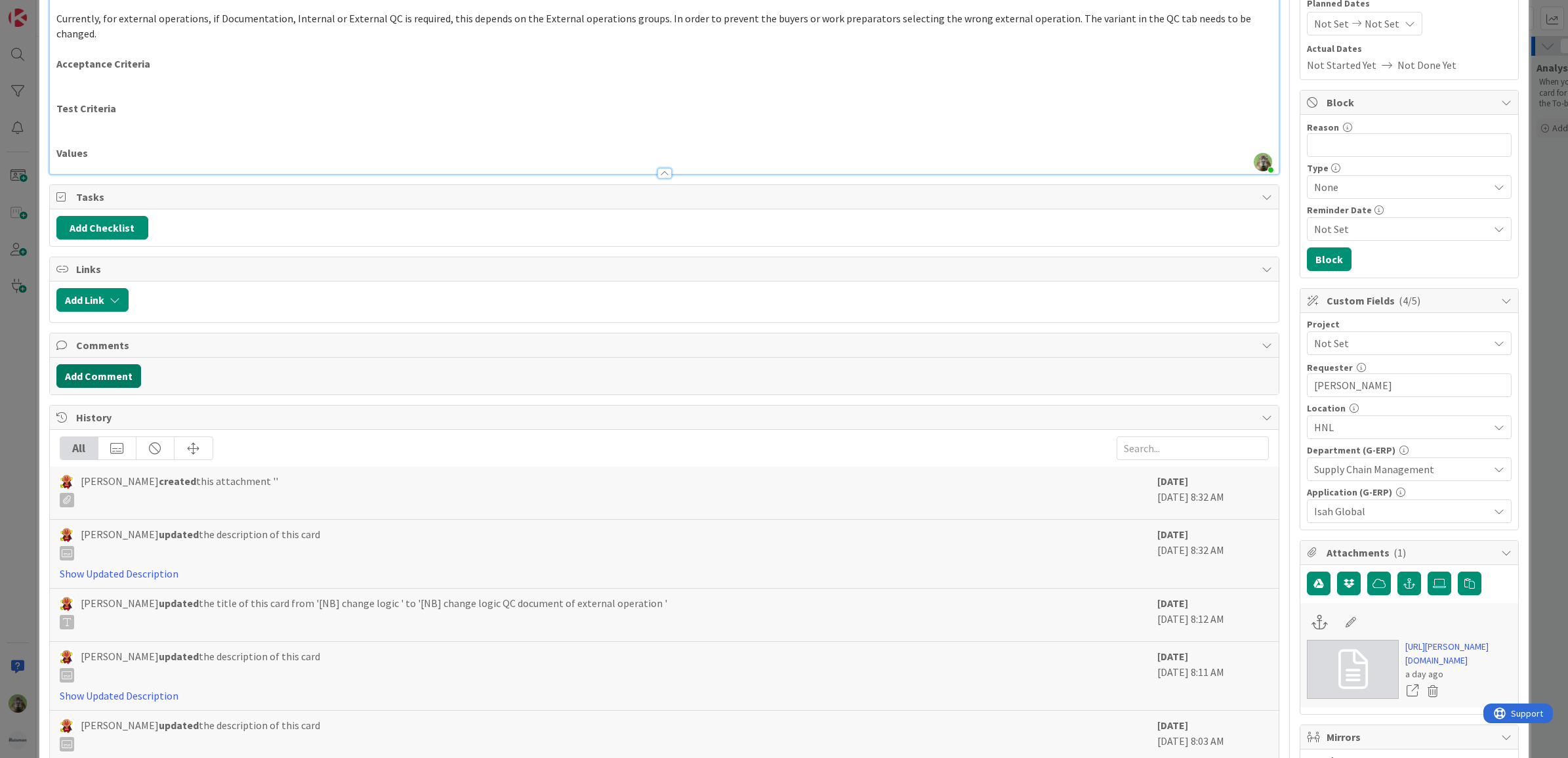
click at [103, 364] on button "Add Comment" at bounding box center [99, 376] width 84 height 24
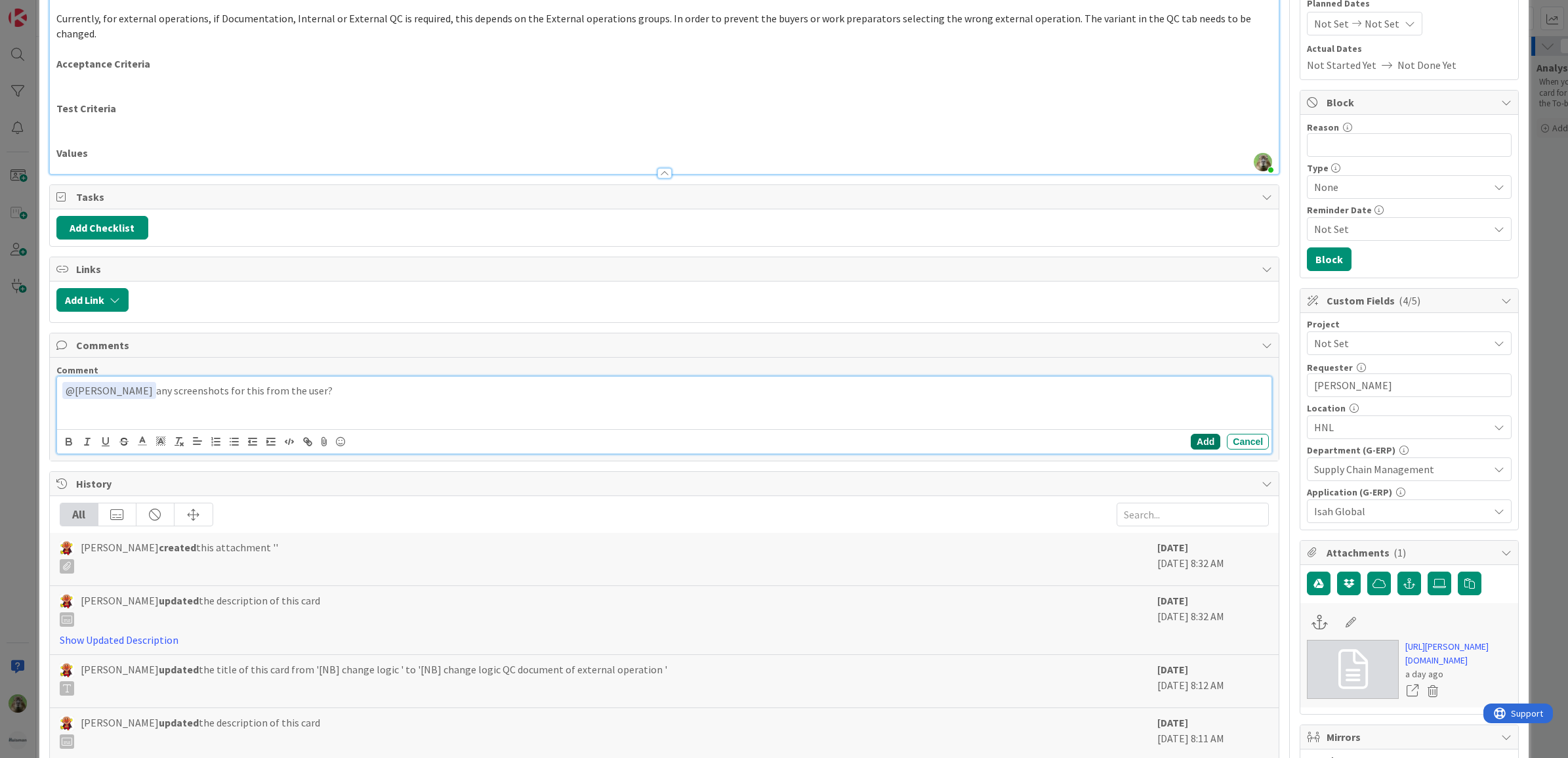
click at [1192, 434] on button "Add" at bounding box center [1206, 441] width 30 height 16
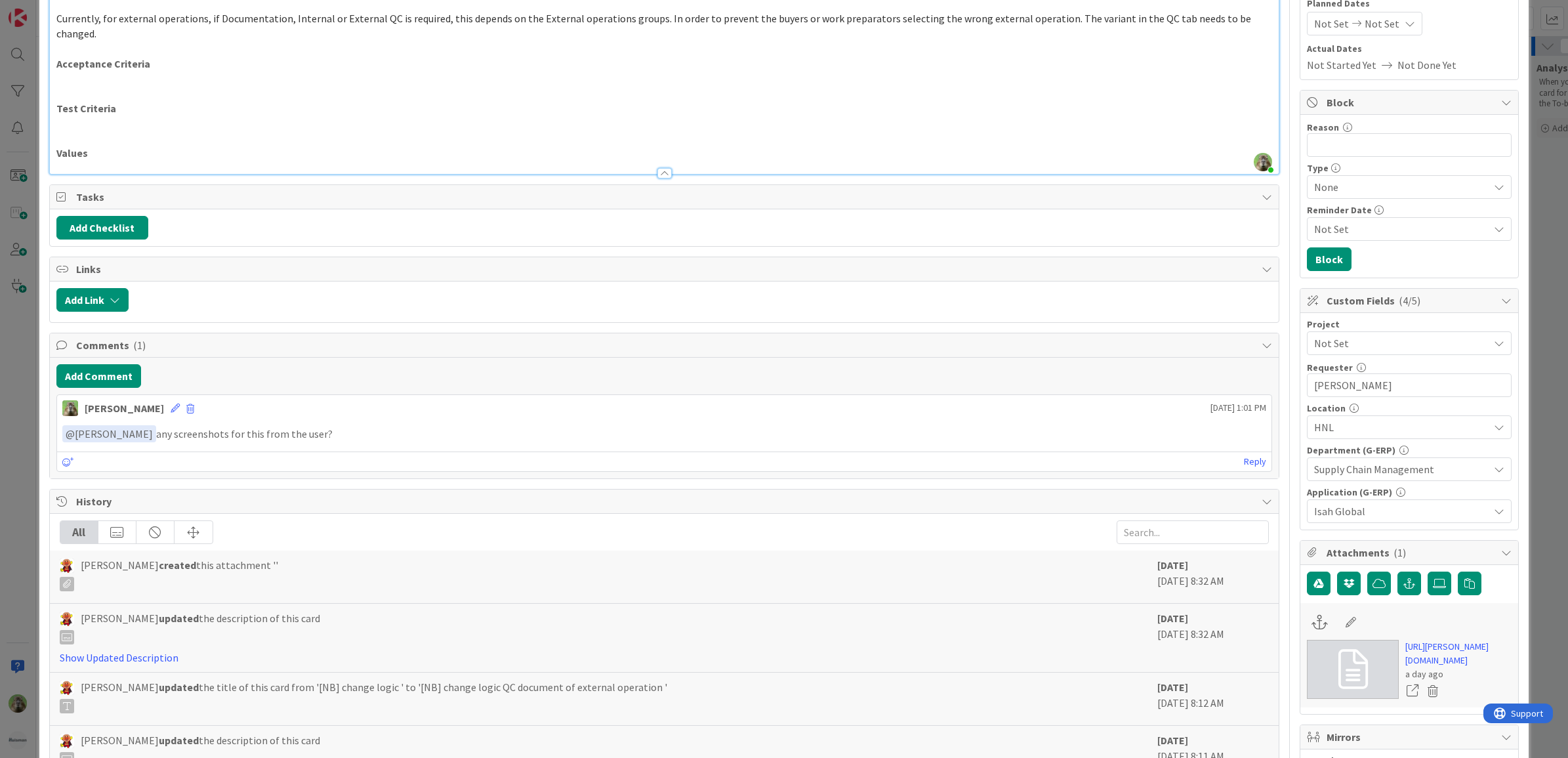
click at [12, 424] on div "ID 2343 G-ERP - Backlog BFG New Build Title 52 / 128 [NB] change logic QC docum…" at bounding box center [784, 379] width 1568 height 758
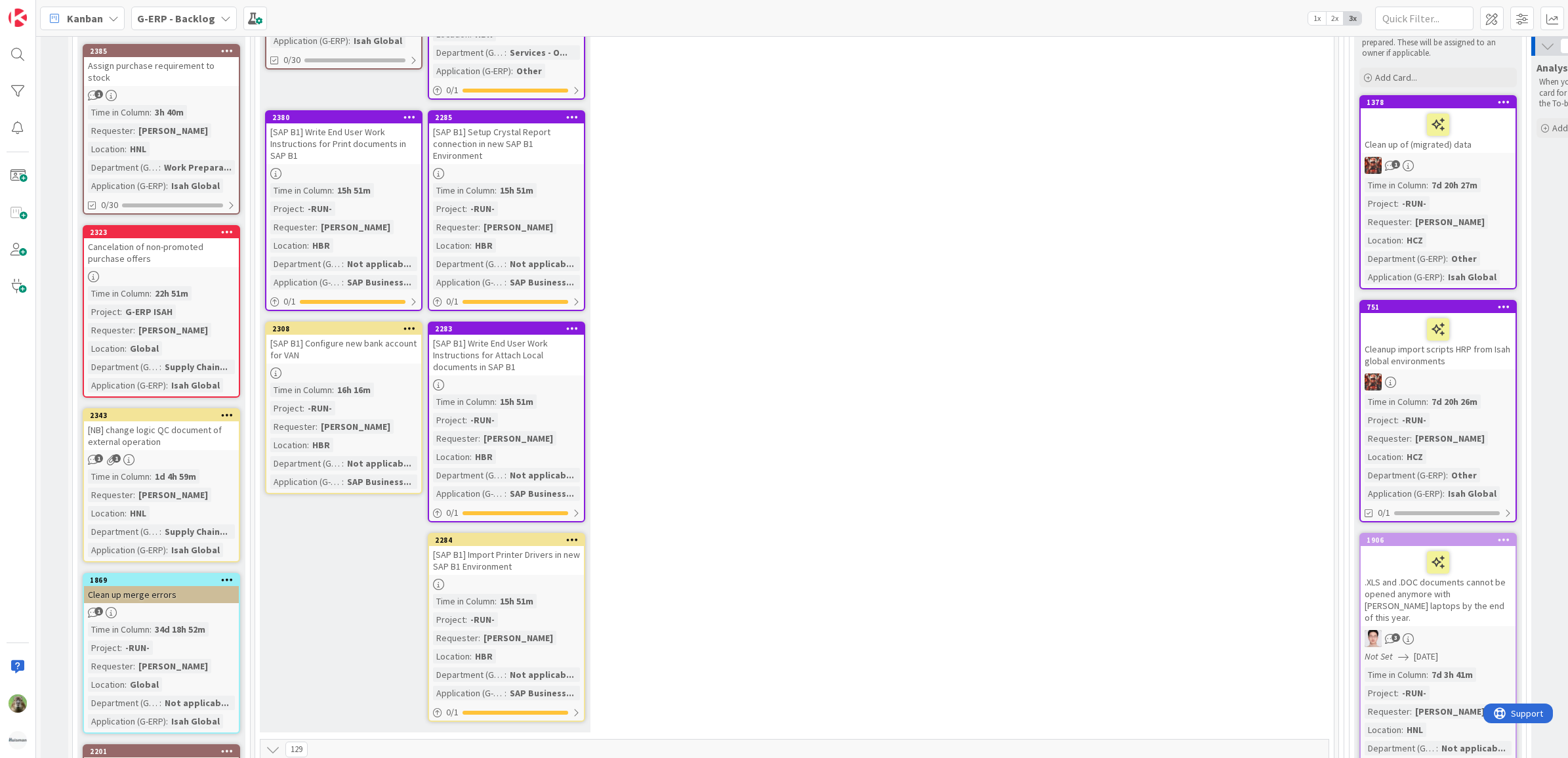
click at [208, 238] on div "Cancelation of non-promoted purchase offers" at bounding box center [161, 252] width 155 height 29
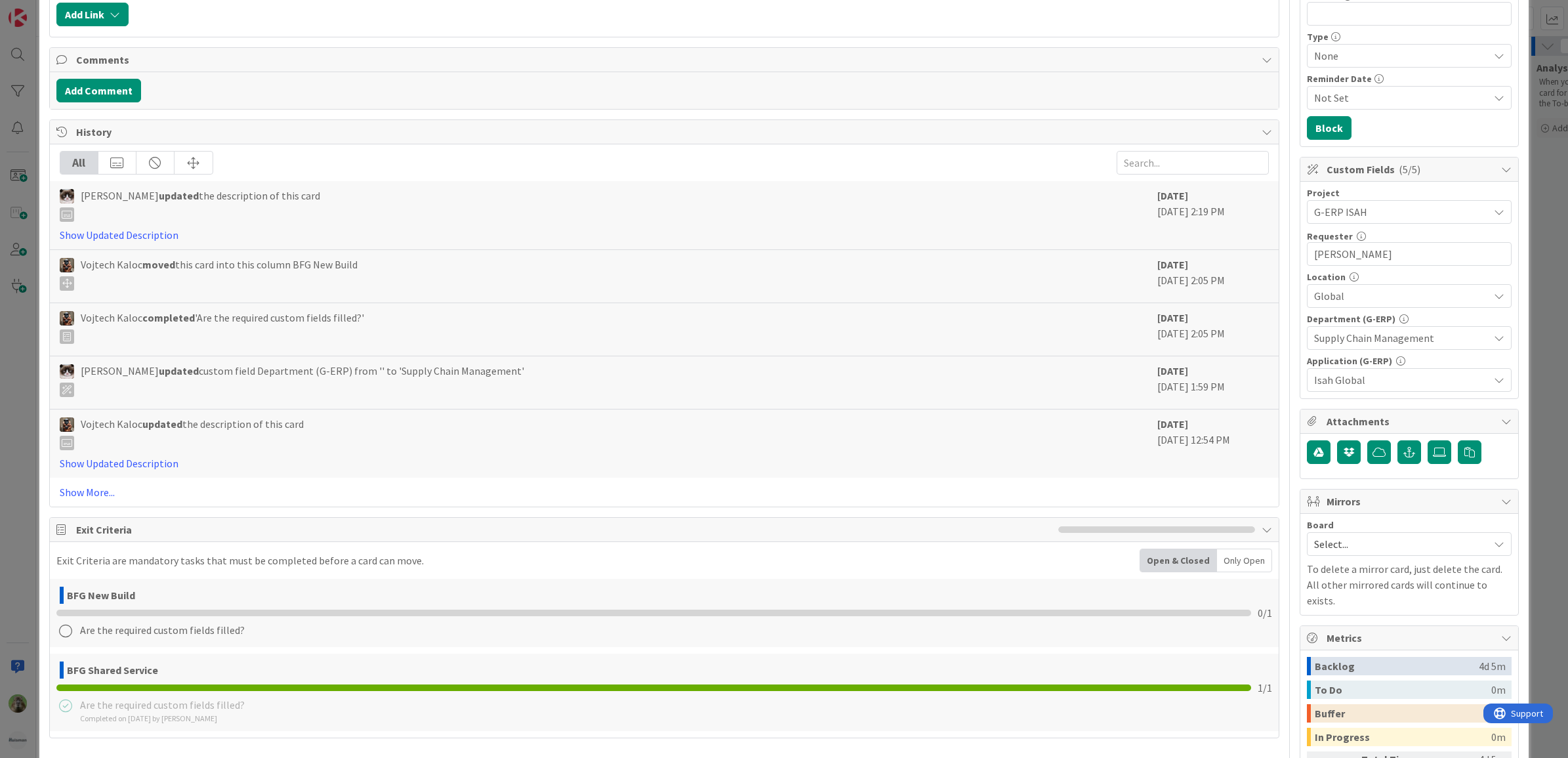
scroll to position [328, 0]
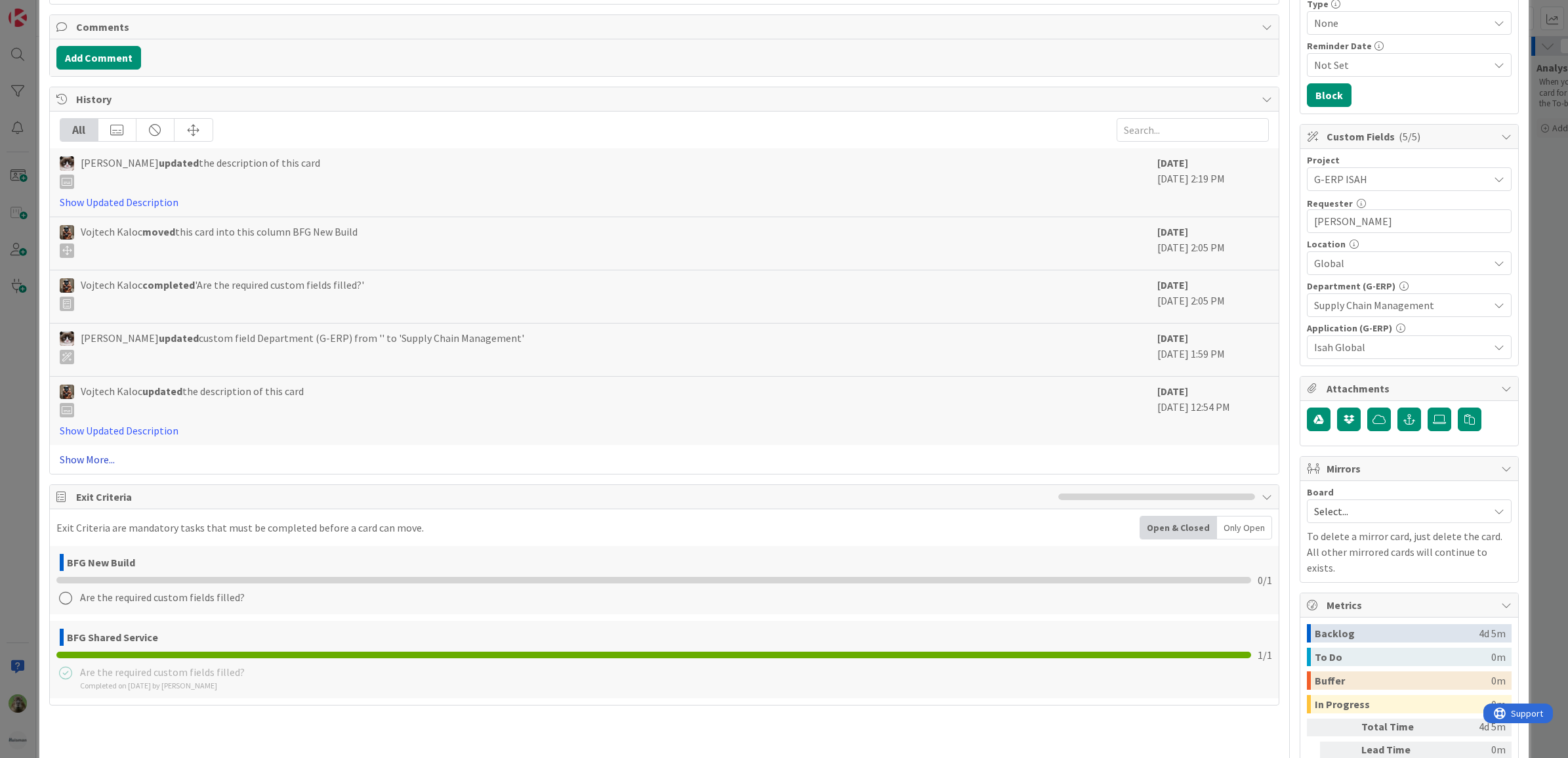
click at [95, 461] on link "Show More..." at bounding box center [665, 459] width 1210 height 16
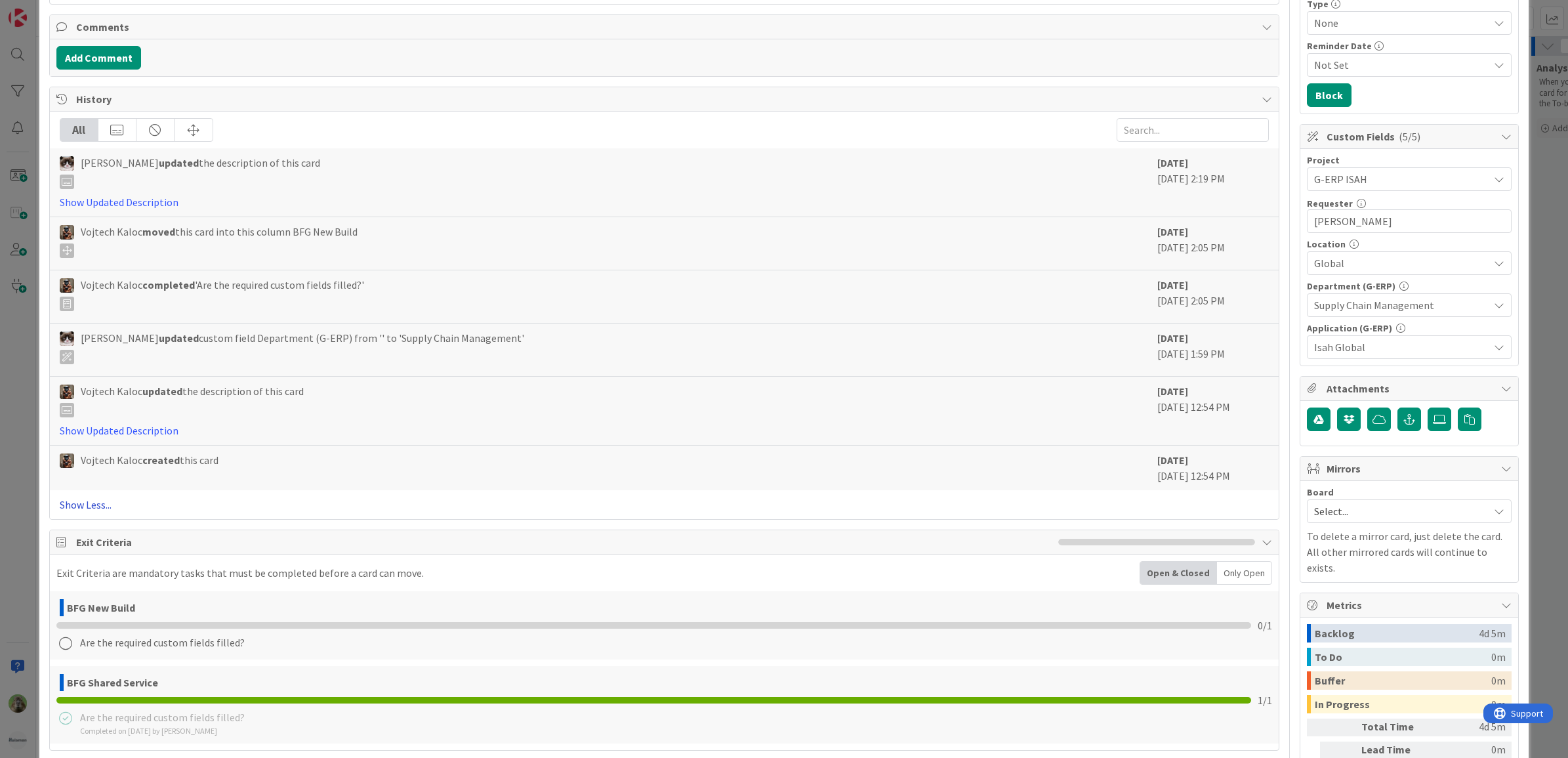
scroll to position [0, 0]
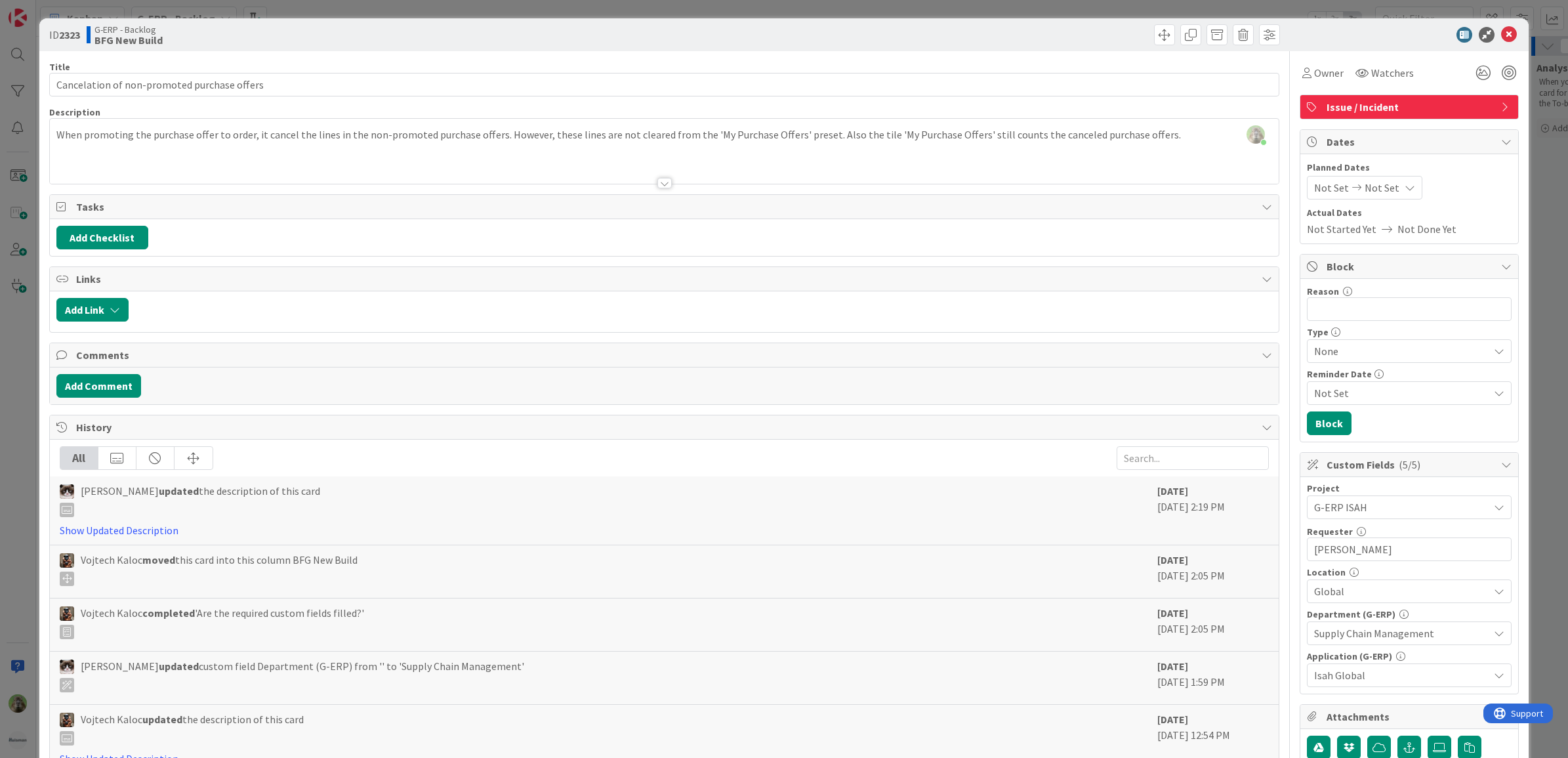
click at [28, 480] on div "ID 2323 G-ERP - Backlog BFG New Build Title 44 / 128 Cancelation of non-promote…" at bounding box center [784, 379] width 1568 height 758
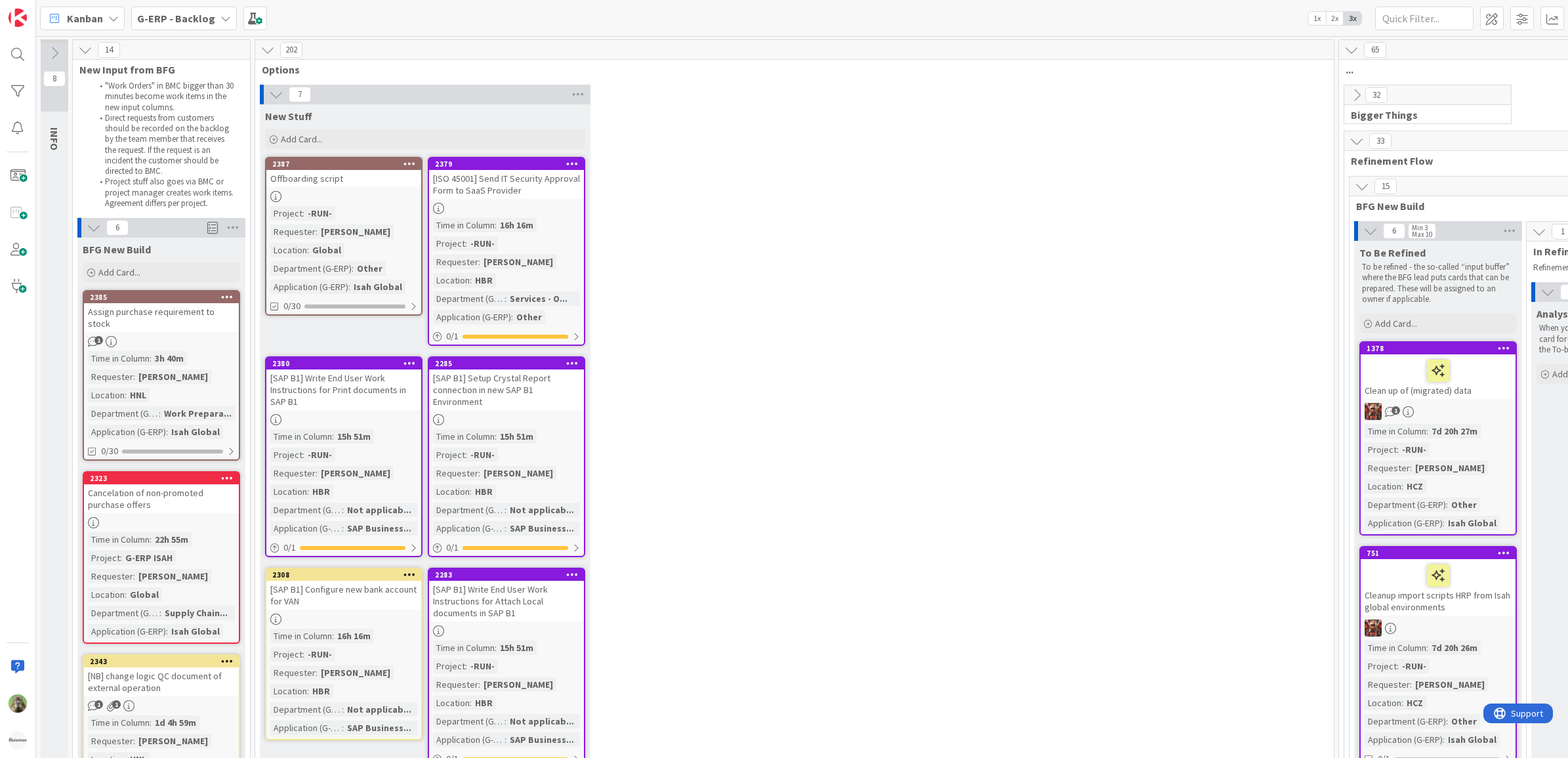
click at [186, 473] on div "2323" at bounding box center [161, 479] width 155 height 12
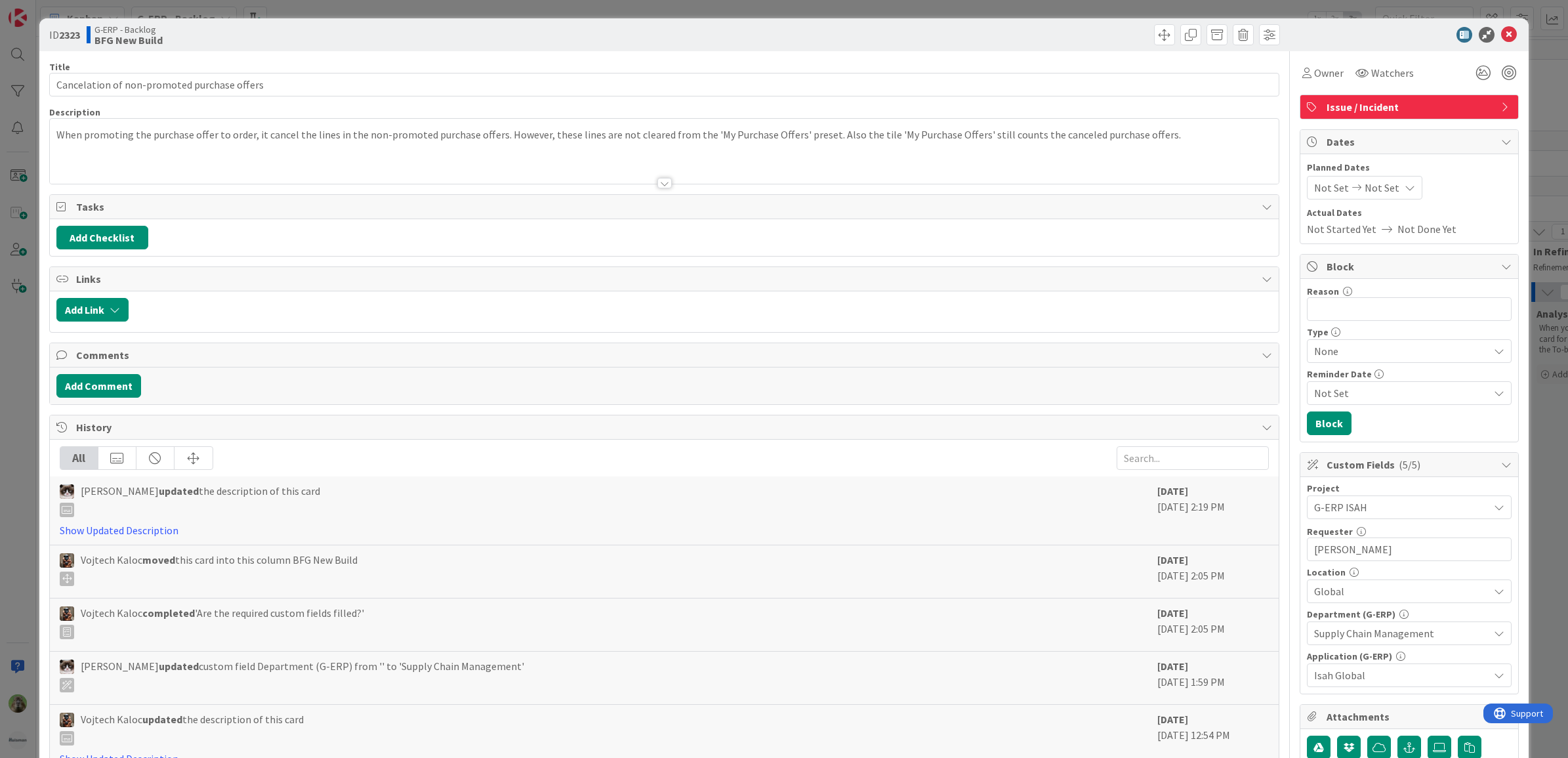
click at [30, 453] on div "ID 2323 G-ERP - Backlog BFG New Build Title 44 / 128 Cancelation of non-promote…" at bounding box center [784, 379] width 1568 height 758
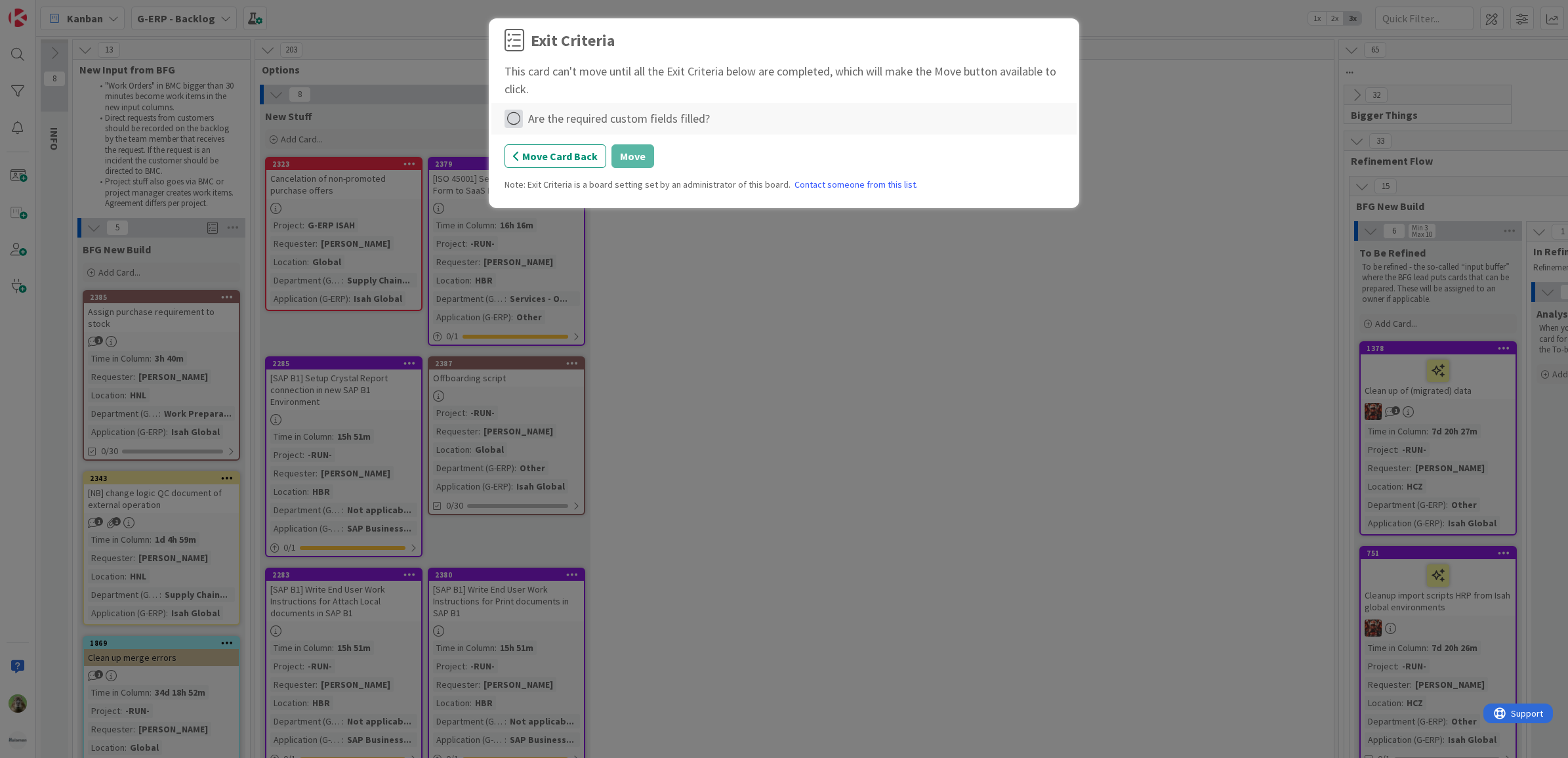
click at [516, 116] on icon at bounding box center [514, 119] width 19 height 19
click at [556, 141] on link "Complete" at bounding box center [587, 146] width 164 height 19
click at [629, 158] on button "Move" at bounding box center [632, 156] width 43 height 24
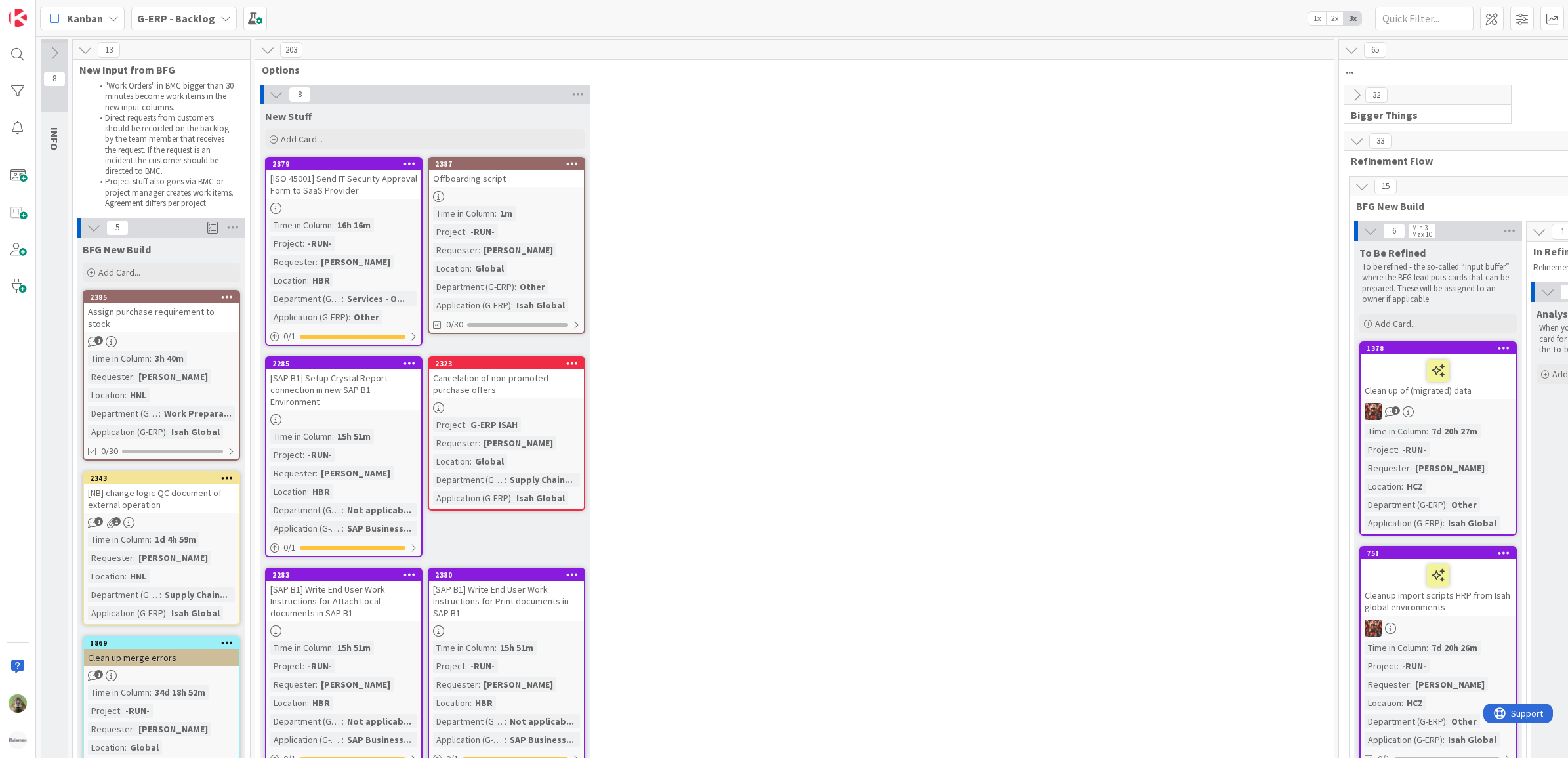
click at [137, 309] on div "Assign purchase requirement to stock" at bounding box center [161, 317] width 155 height 29
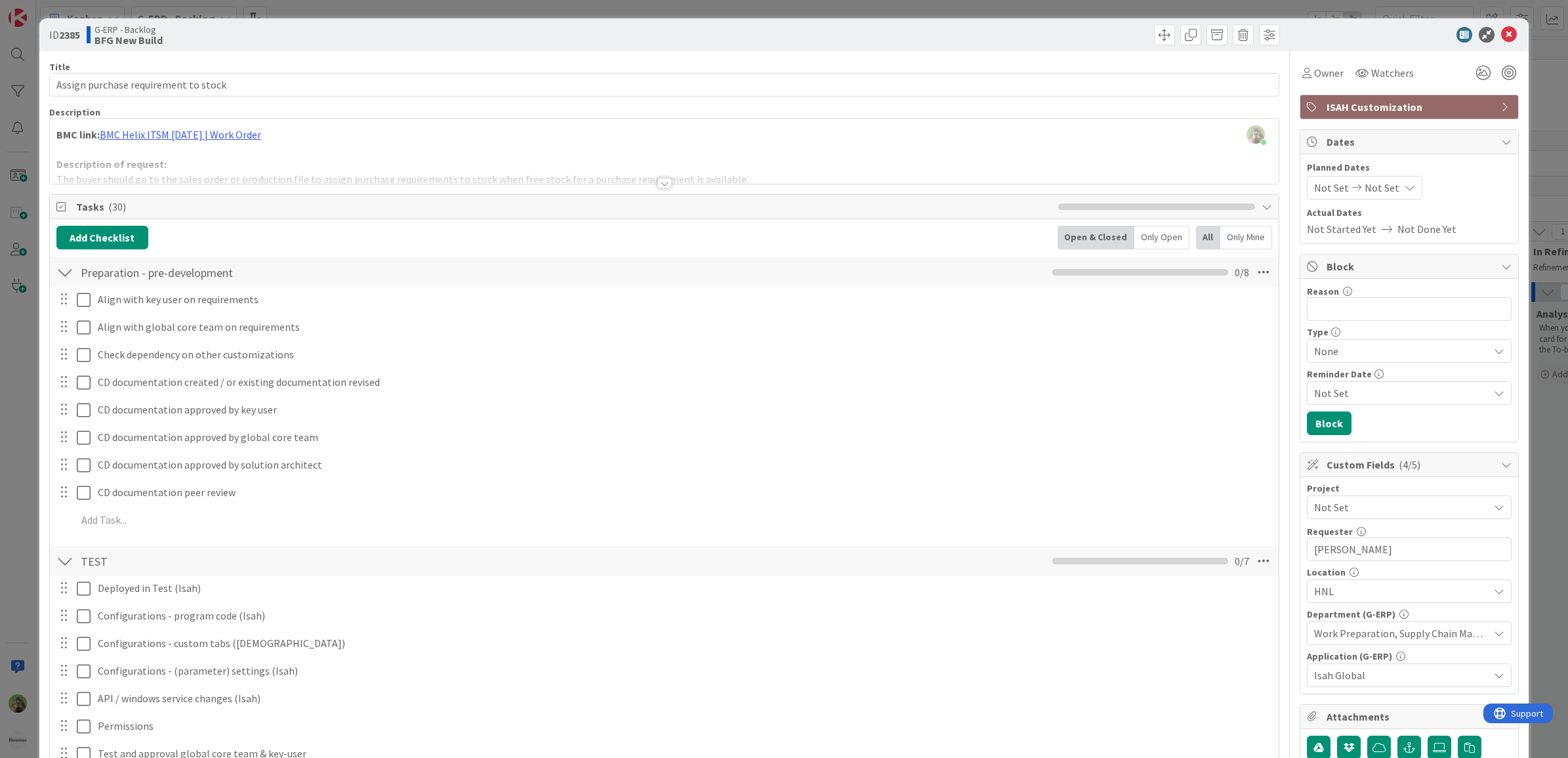
click at [4, 429] on div "ID 2385 G-ERP - Backlog BFG New Build Title 36 / 128 Assign purchase requiremen…" at bounding box center [784, 379] width 1568 height 758
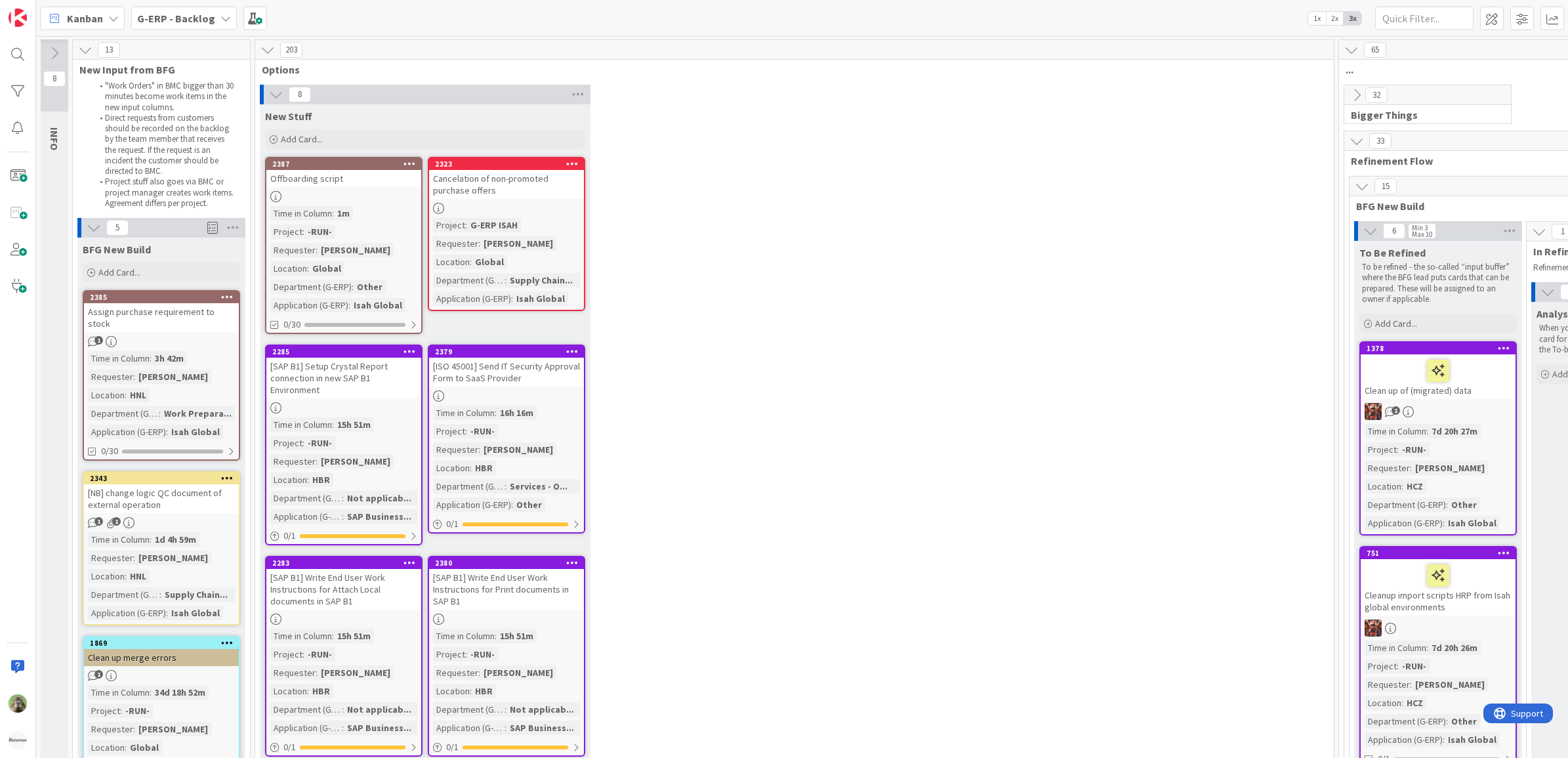
click at [490, 181] on div "Cancelation of non-promoted purchase offers" at bounding box center [506, 184] width 155 height 29
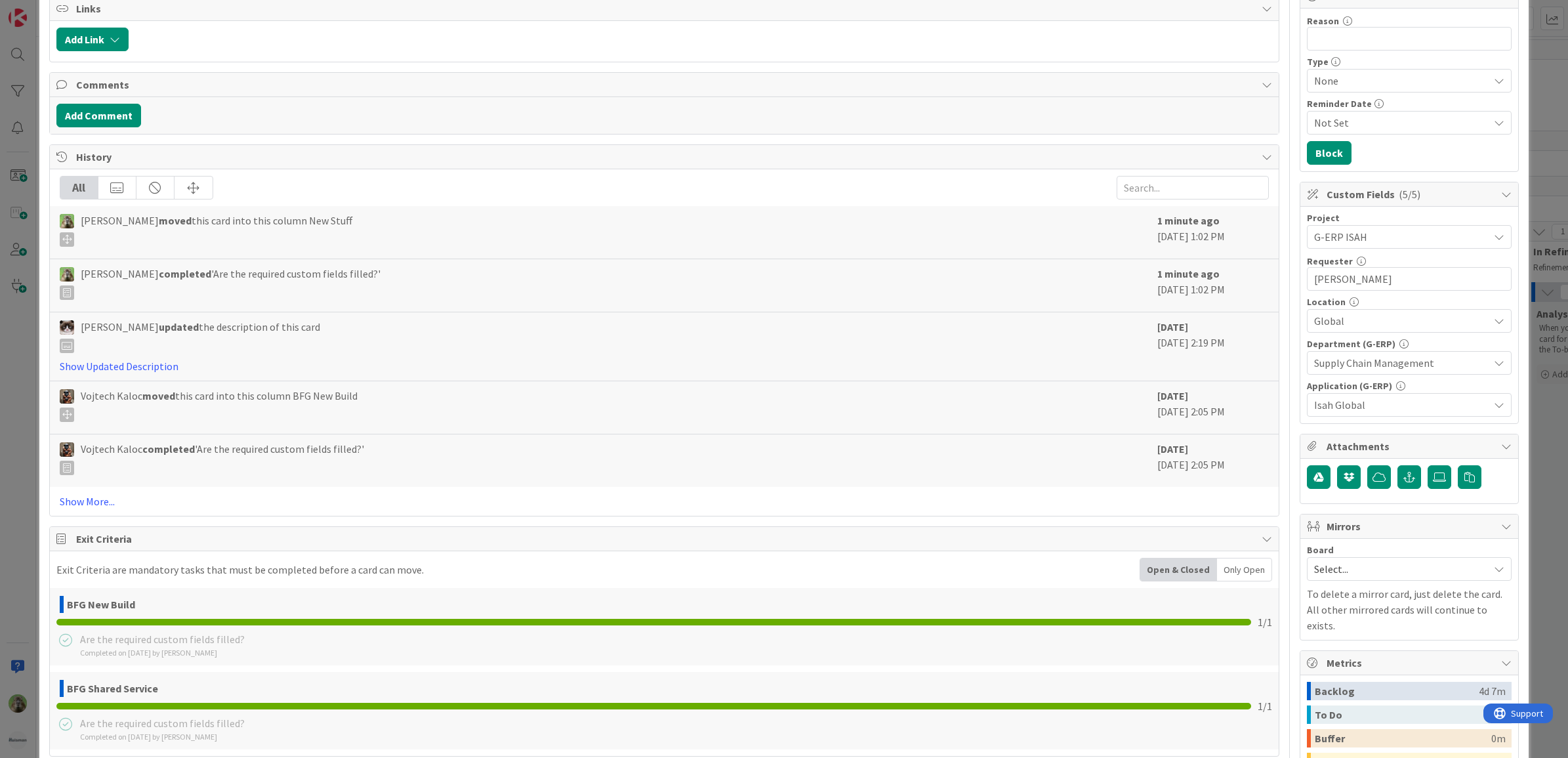
scroll to position [181, 0]
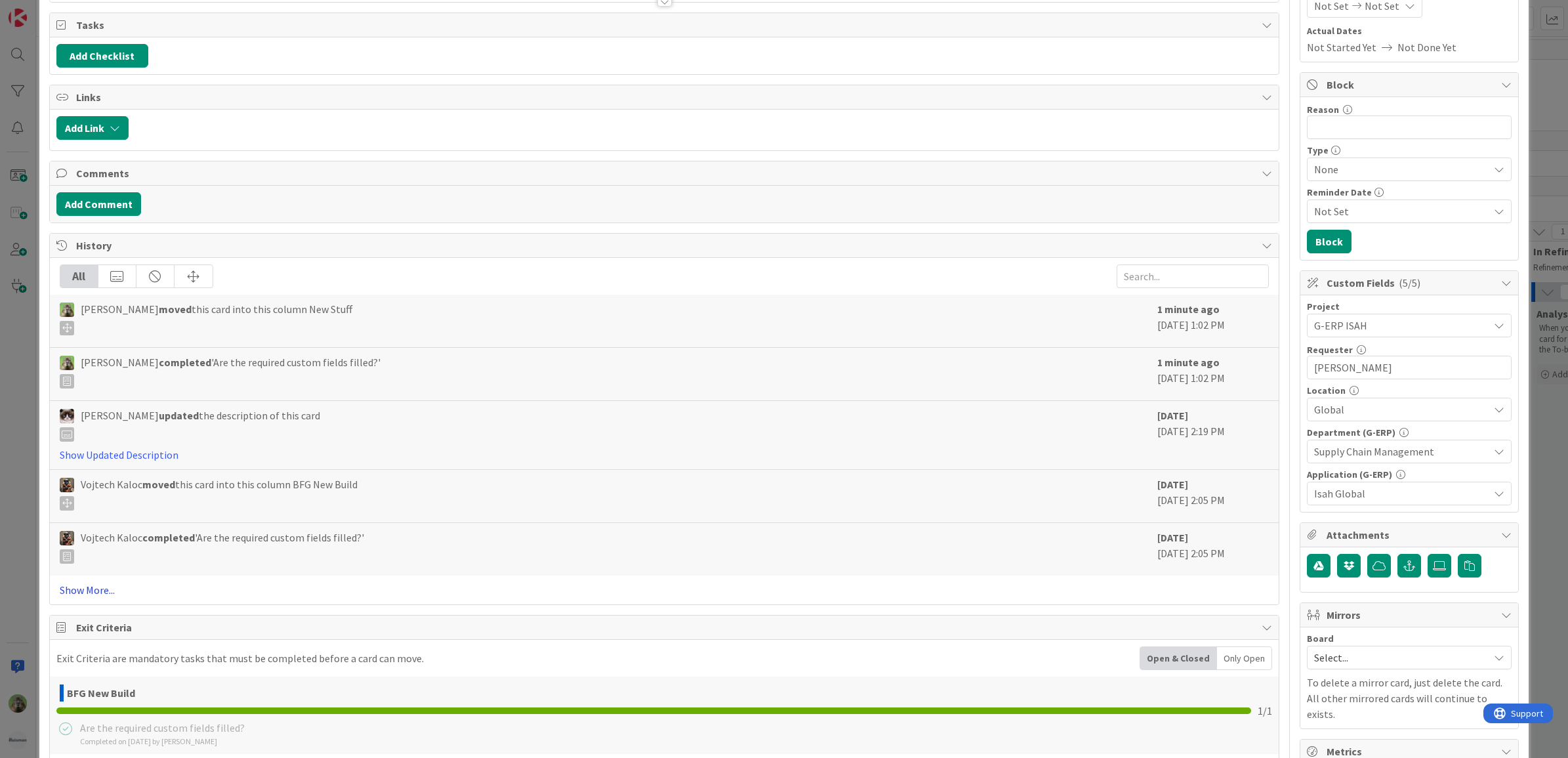
click at [113, 587] on link "Show More..." at bounding box center [665, 589] width 1210 height 16
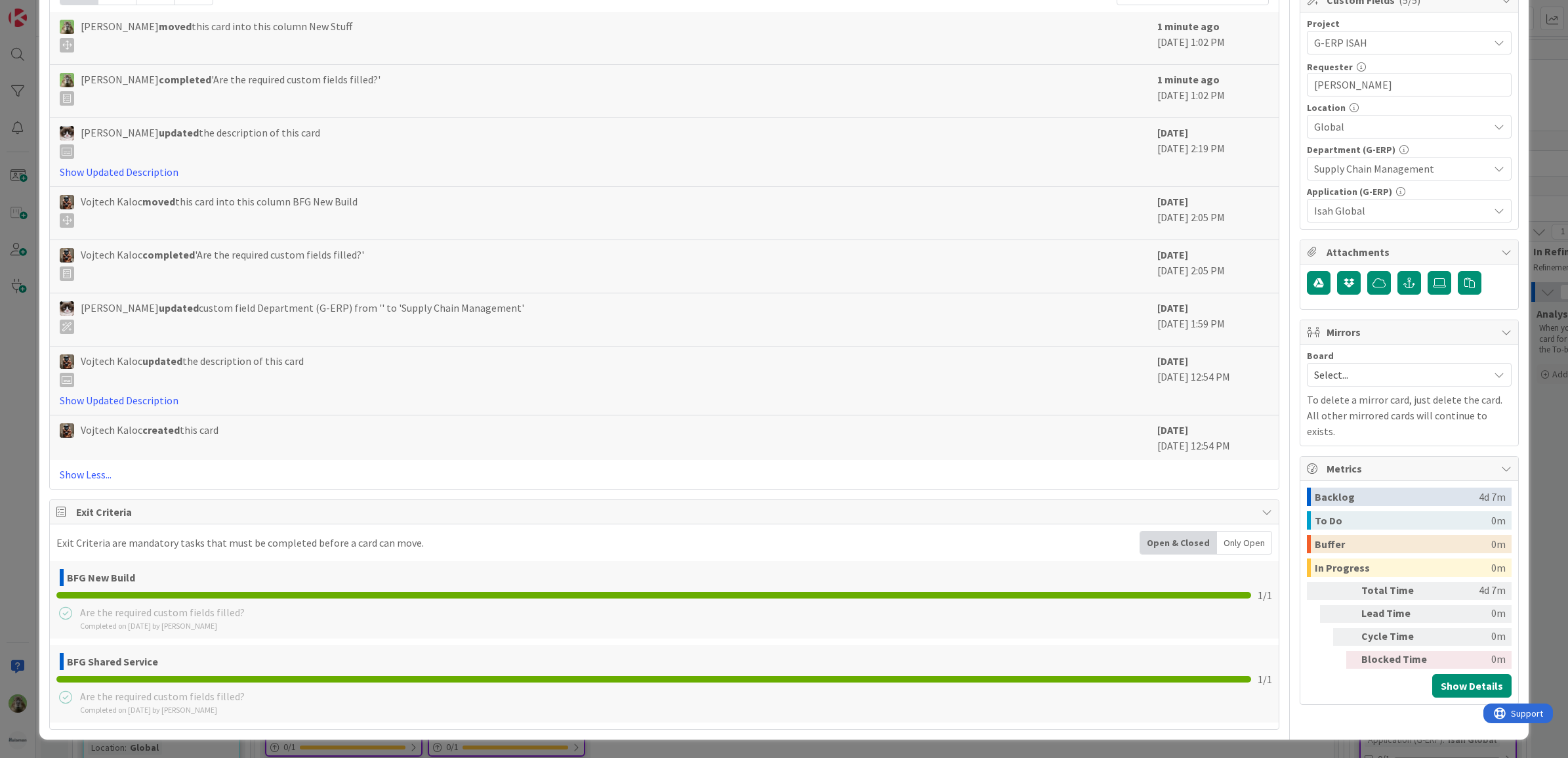
scroll to position [0, 0]
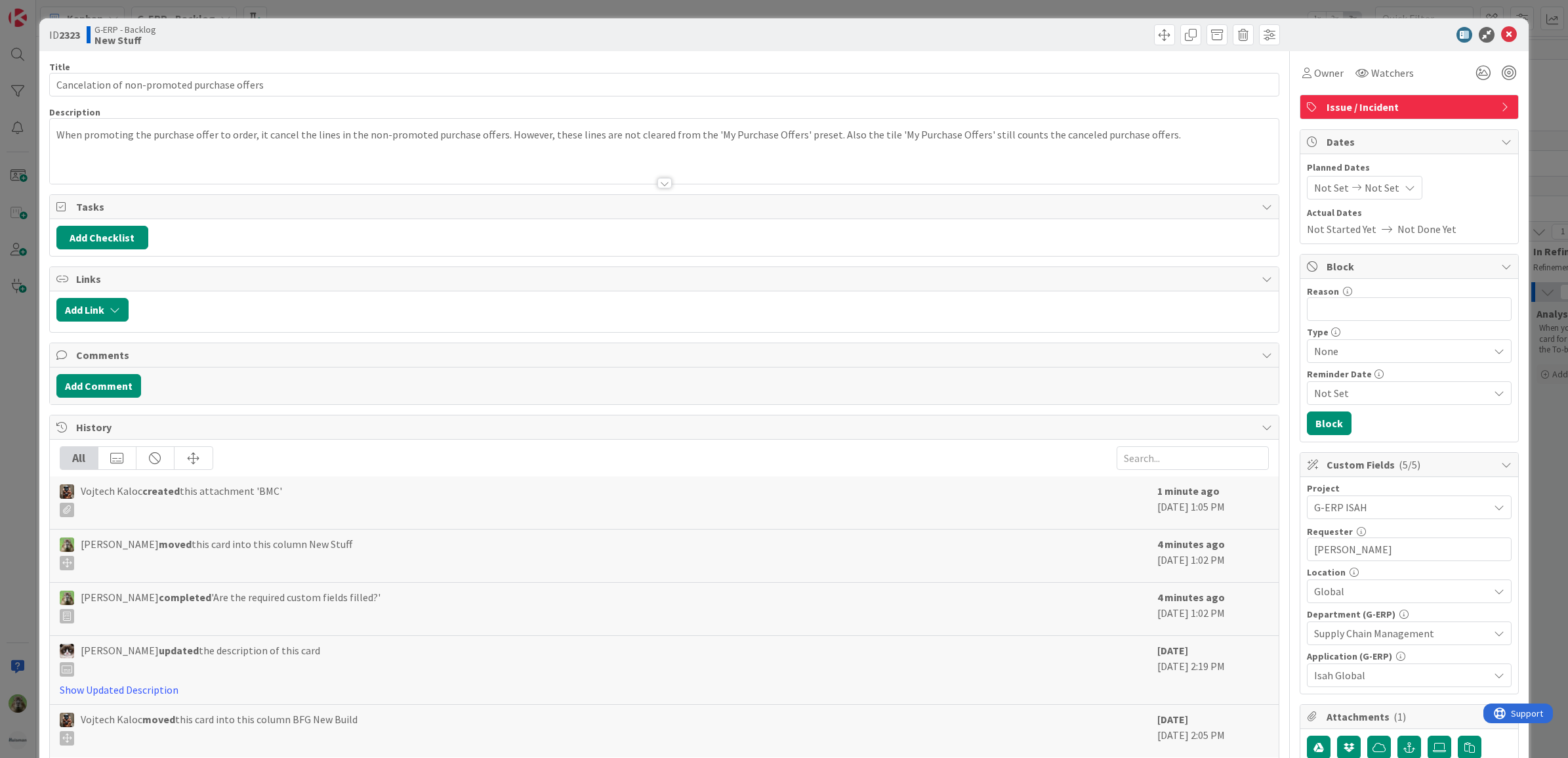
click at [493, 132] on p "When promoting the purchase offer to order, it cancel the lines in the non-prom…" at bounding box center [665, 134] width 1216 height 15
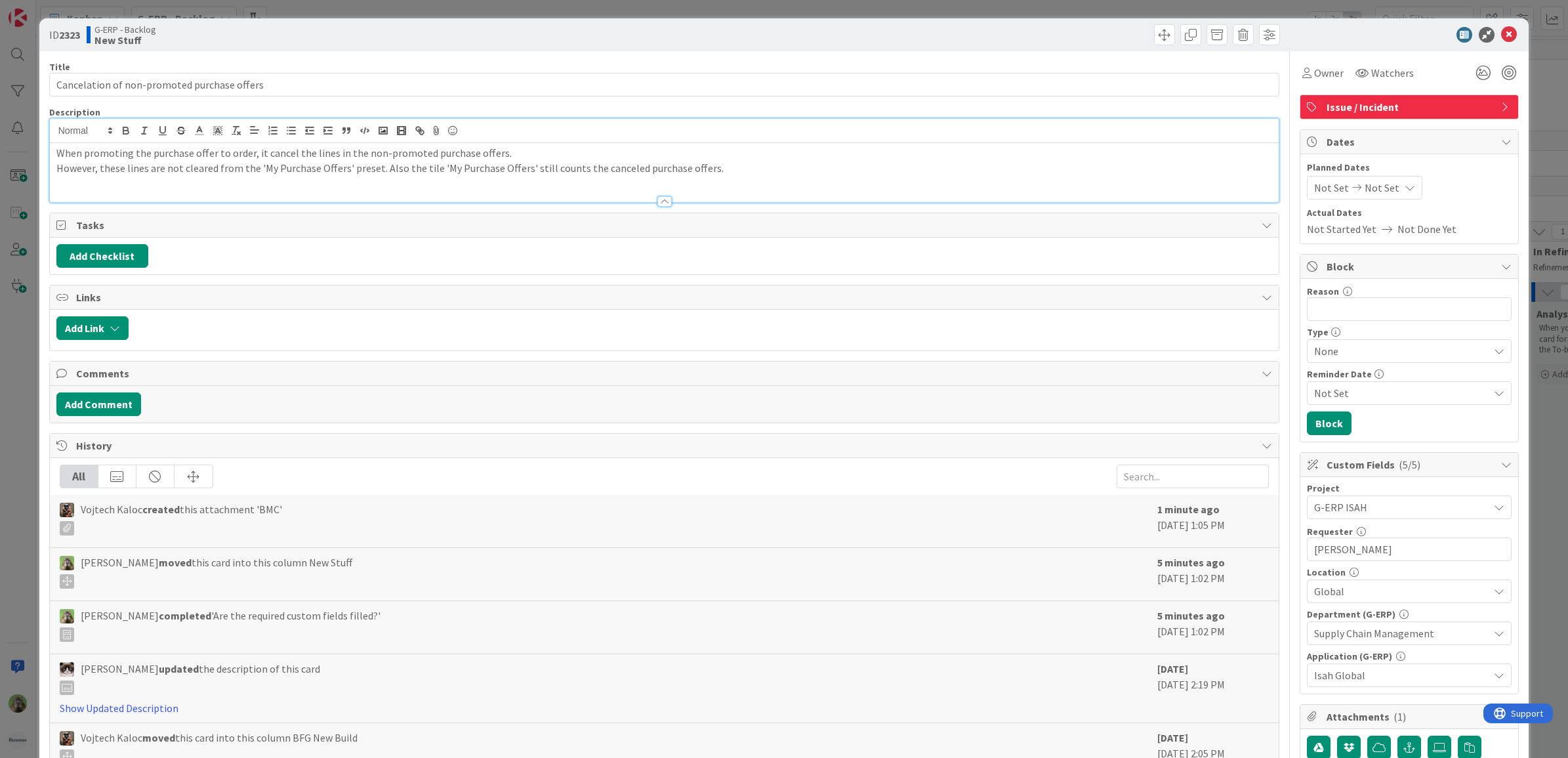
click at [378, 171] on p "However, these lines are not cleared from the 'My Purchase Offers' preset. Also…" at bounding box center [665, 168] width 1216 height 15
click at [378, 164] on p "However, these lines are not cleared from the 'My Purchase Offers' preset. Also…" at bounding box center [665, 168] width 1216 height 15
click at [1, 438] on div "ID 2323 G-ERP - Backlog New Stuff Title 44 / 128 Cancelation of non-promoted pu…" at bounding box center [784, 379] width 1568 height 758
